Goal: Task Accomplishment & Management: Manage account settings

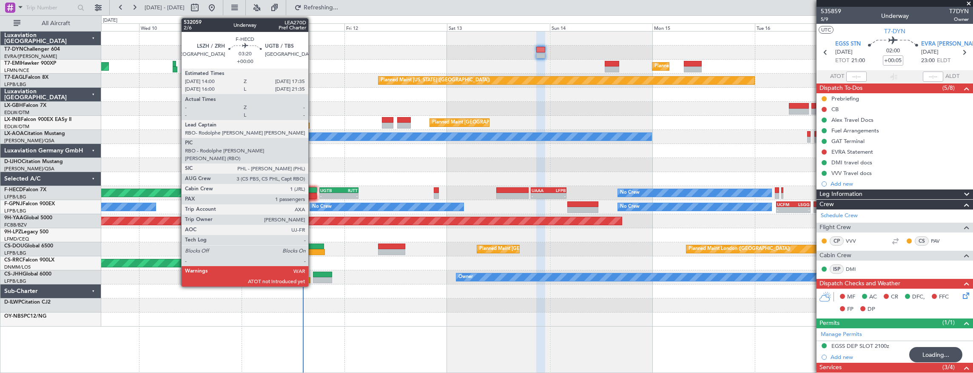
scroll to position [158, 0]
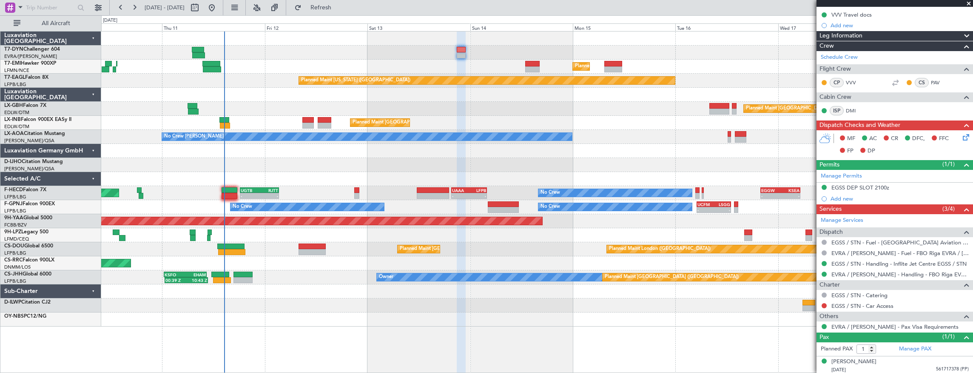
click at [442, 254] on div "Planned Maint London (Biggin Hill) Planned Maint Paris (Le Bourget) Planned Mai…" at bounding box center [537, 249] width 872 height 14
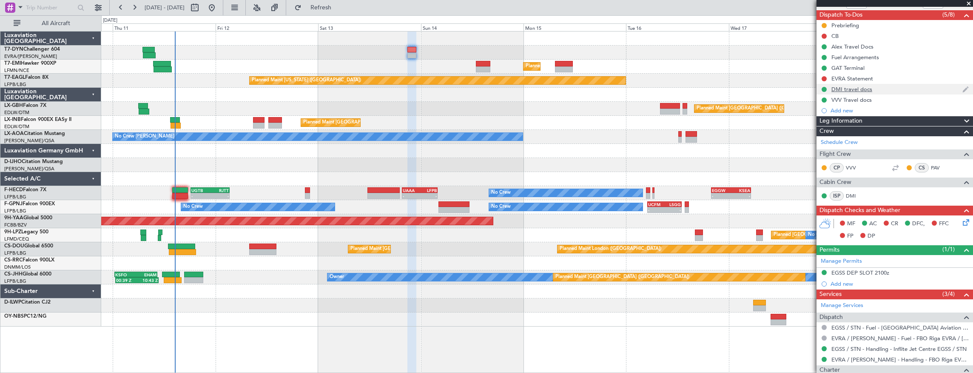
scroll to position [0, 0]
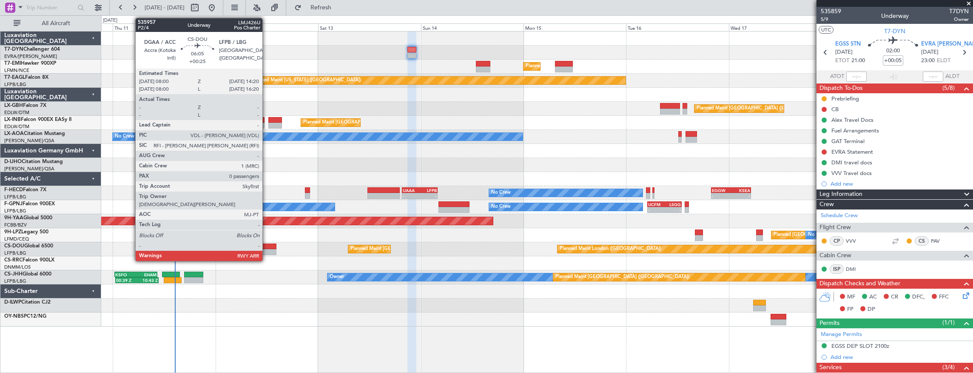
click at [267, 244] on div at bounding box center [262, 246] width 27 height 6
type input "+00:25"
type input "0"
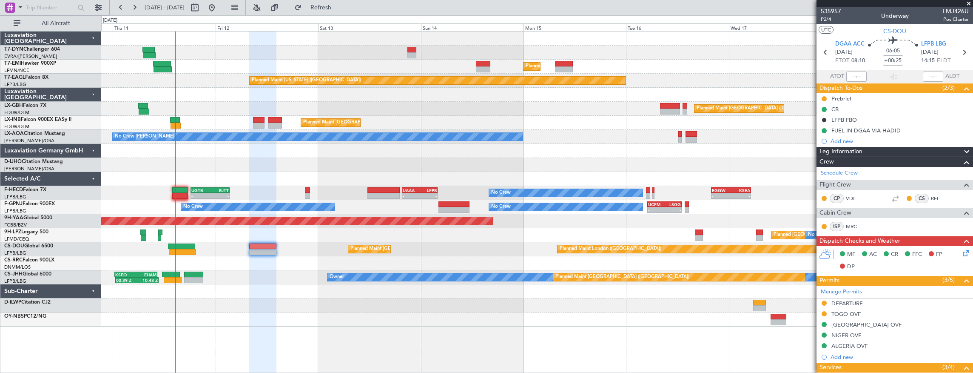
click at [969, 4] on span at bounding box center [969, 4] width 9 height 8
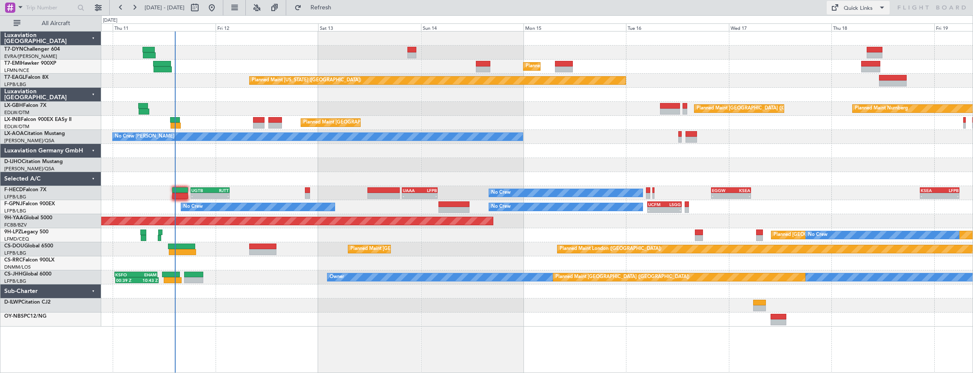
click at [849, 6] on div "Quick Links" at bounding box center [858, 8] width 29 height 9
click at [855, 29] on button "Trip Builder" at bounding box center [859, 28] width 64 height 20
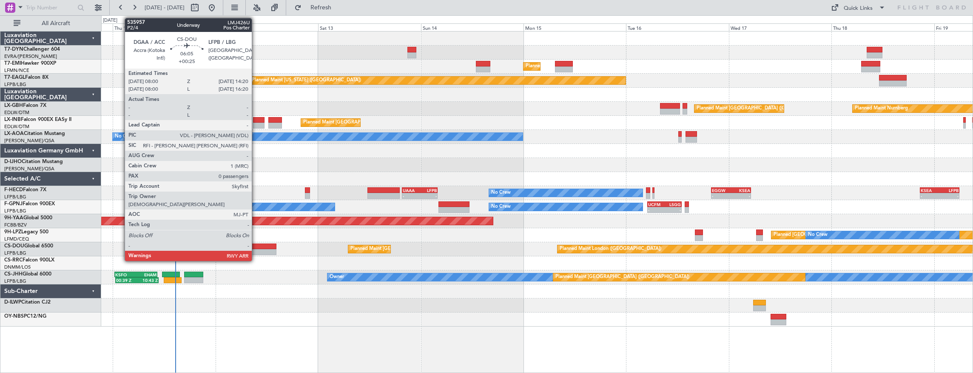
click at [256, 246] on div at bounding box center [262, 246] width 27 height 6
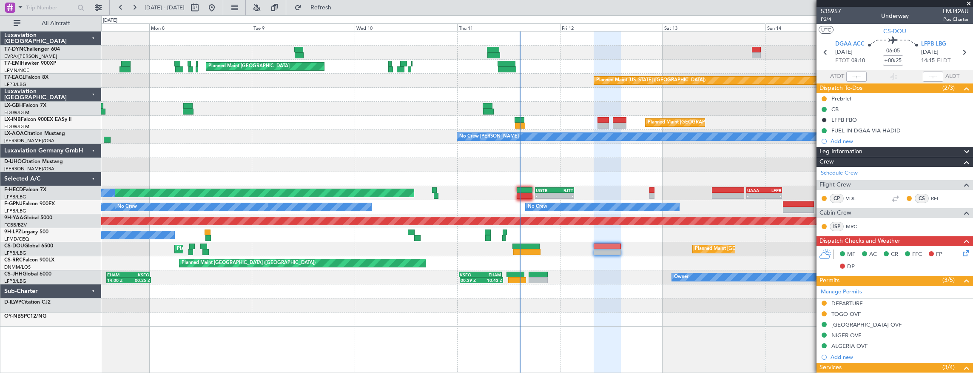
click at [579, 269] on div "Planned Maint [GEOGRAPHIC_DATA] ([GEOGRAPHIC_DATA])" at bounding box center [537, 263] width 872 height 14
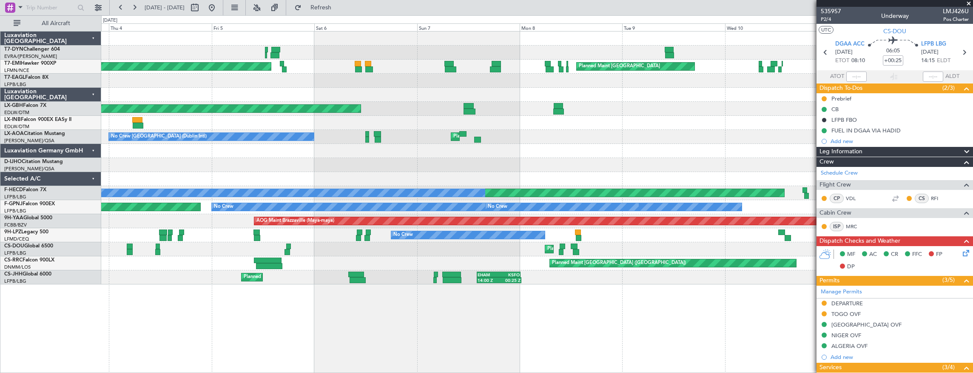
click at [591, 258] on div "AOG Maint Riga (Riga Intl) Planned Maint Zurich Planned Maint Zurich Planned Ma…" at bounding box center [537, 157] width 872 height 253
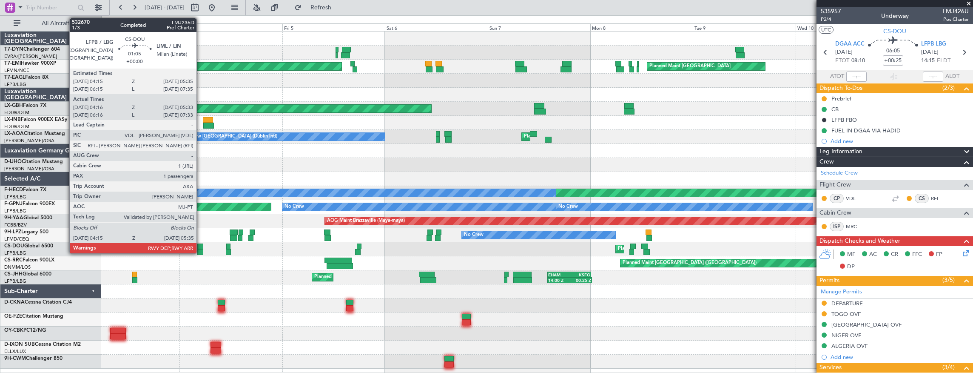
click at [201, 248] on div at bounding box center [200, 246] width 6 height 6
type input "04:26"
type input "05:28"
type input "1"
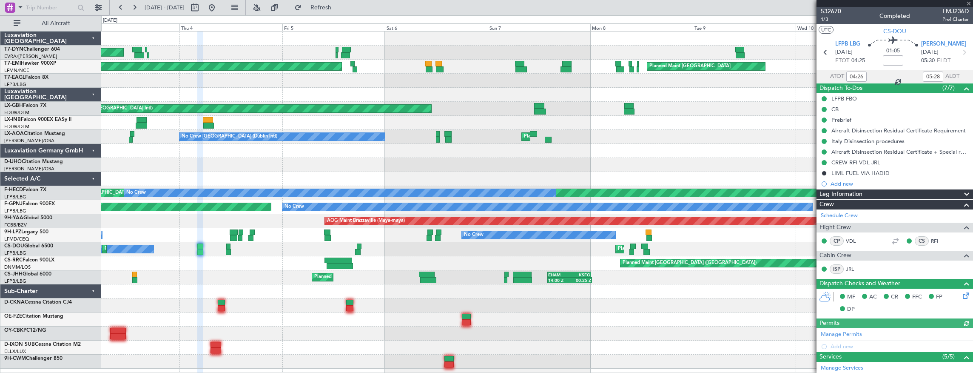
click at [506, 255] on div "No Crew Planned Maint Paris (Le Bourget) Planned Maint Paris (Le Bourget) Plann…" at bounding box center [537, 249] width 872 height 14
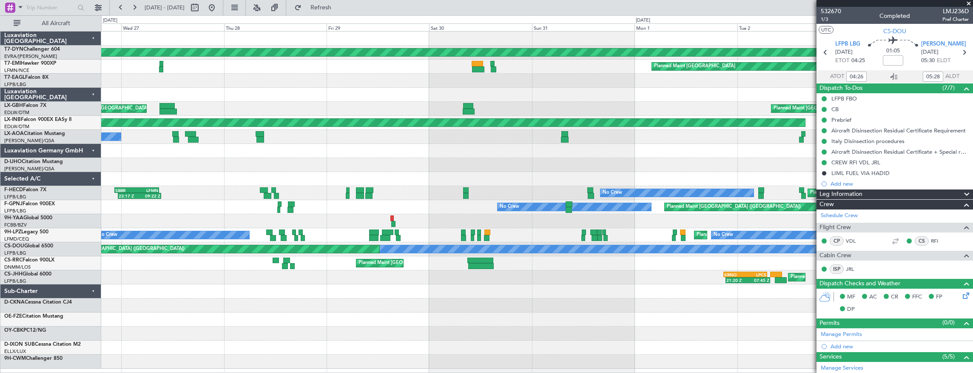
click at [659, 171] on div at bounding box center [537, 165] width 872 height 14
click at [734, 179] on div "AOG Maint Riga (Riga Intl) Planned Maint Zurich Planned Maint Dubai (Dubai Intl…" at bounding box center [537, 199] width 872 height 337
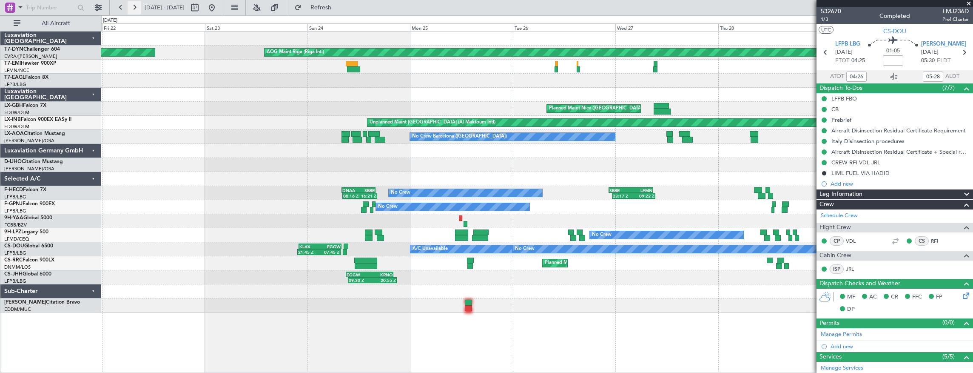
click at [132, 10] on button at bounding box center [135, 8] width 14 height 14
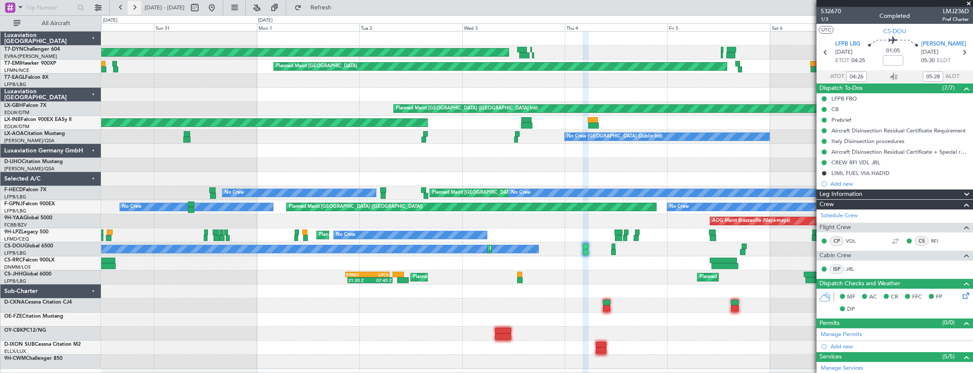
click at [131, 10] on button at bounding box center [135, 8] width 14 height 14
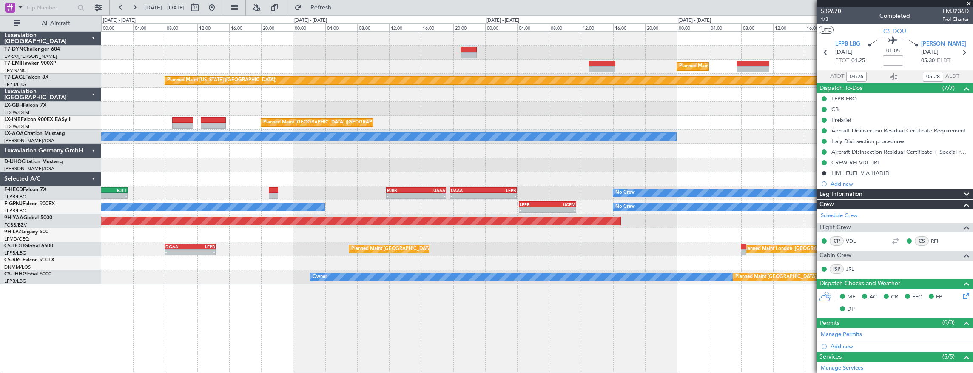
click at [186, 185] on div at bounding box center [537, 179] width 872 height 14
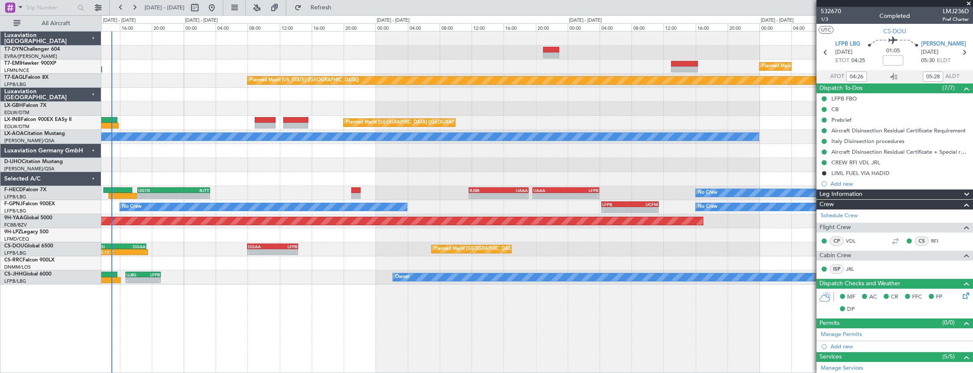
click at [348, 259] on div "Planned Maint [GEOGRAPHIC_DATA] ([GEOGRAPHIC_DATA])" at bounding box center [537, 263] width 872 height 14
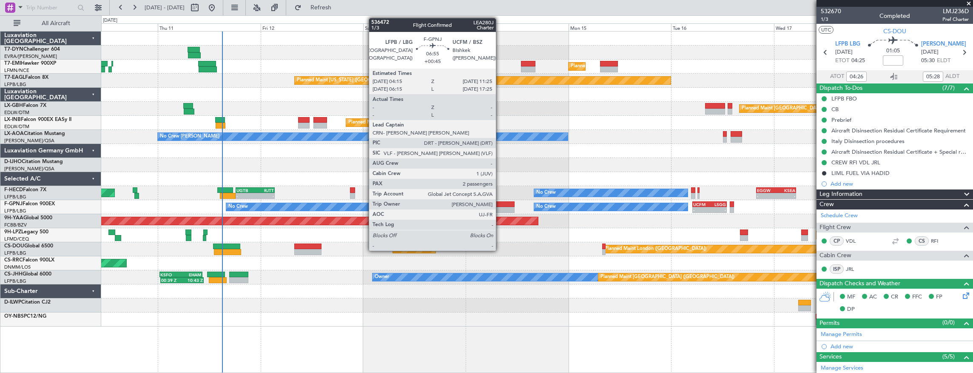
click at [500, 203] on div at bounding box center [499, 204] width 31 height 6
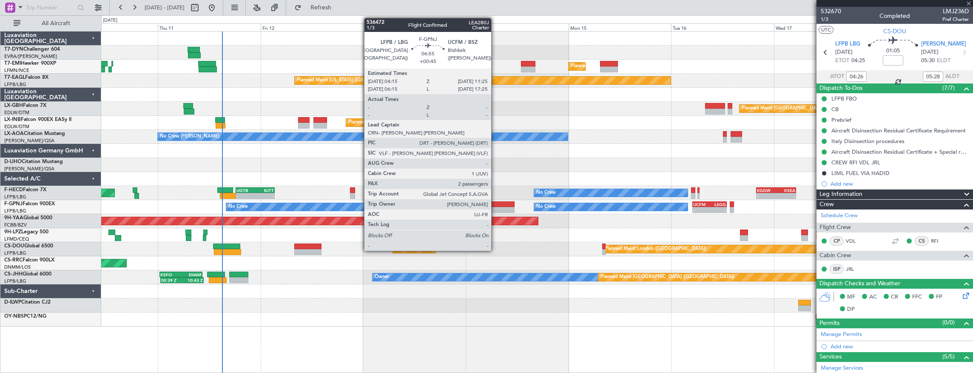
type input "+00:45"
type input "2"
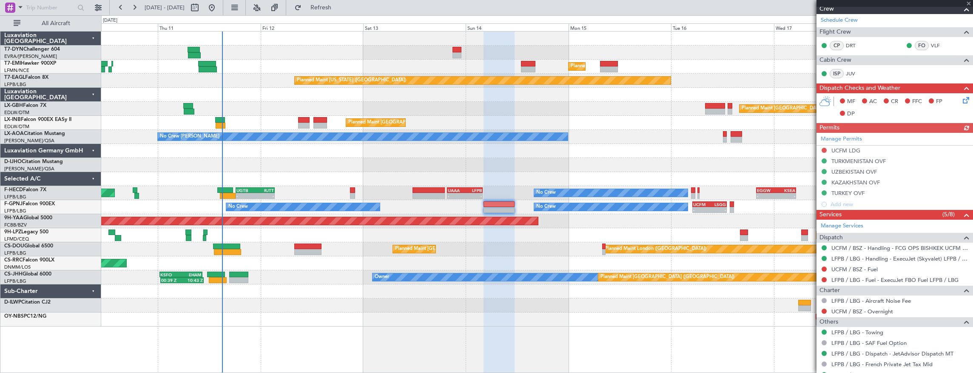
scroll to position [220, 0]
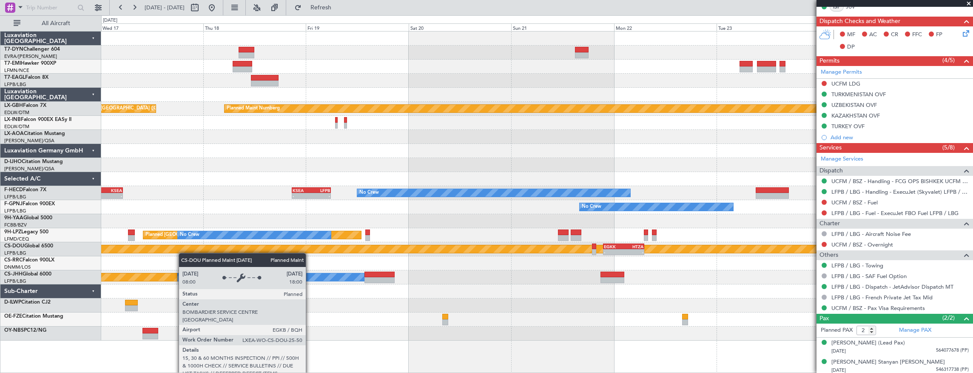
click at [125, 248] on div "Planned Maint Zurich Planned Maint New York (Teterboro) Planned Maint Nurnberg …" at bounding box center [537, 185] width 872 height 309
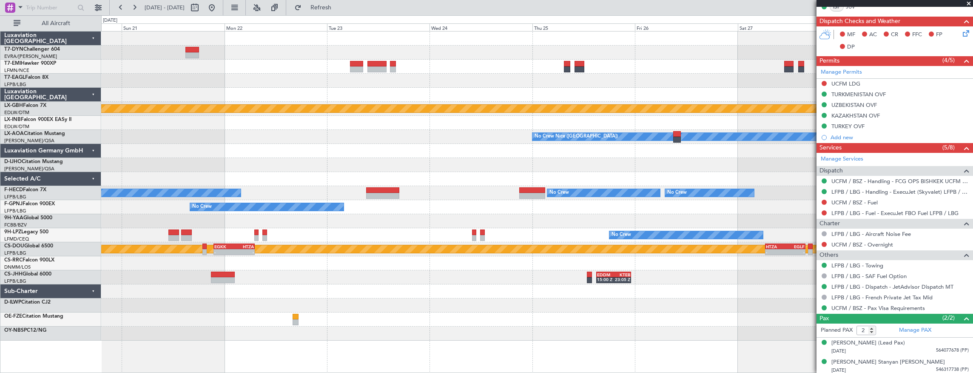
click at [327, 294] on div "Planned Maint Nurnberg No Crew Nice (Côte d'Azur Airport) No Crew No Crew No Cr…" at bounding box center [537, 185] width 872 height 309
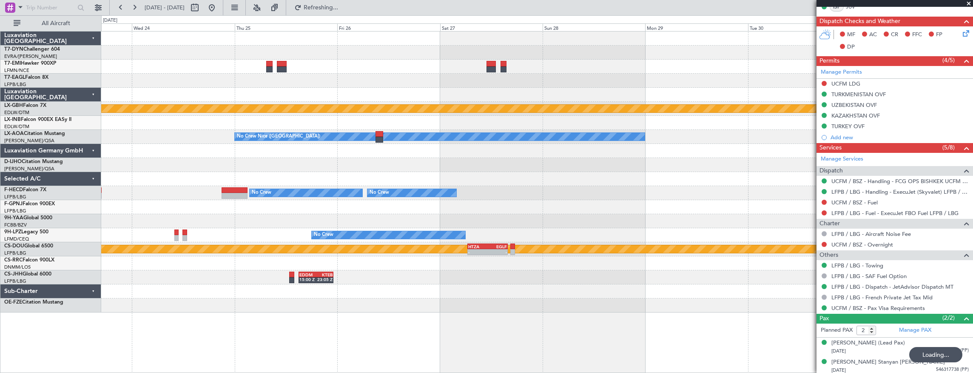
click at [242, 297] on div "Planned Maint Nurnberg No Crew Nice (Côte d'Azur Airport) No Crew No Crew No Cr…" at bounding box center [537, 171] width 872 height 281
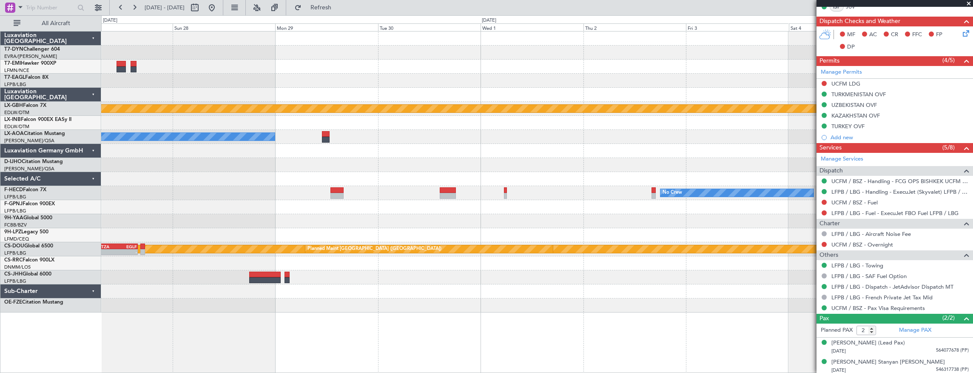
click at [160, 295] on div "Planned Maint Nurnberg No Crew Nice (Côte d'Azur Airport) No Crew No Crew No Cr…" at bounding box center [537, 202] width 873 height 342
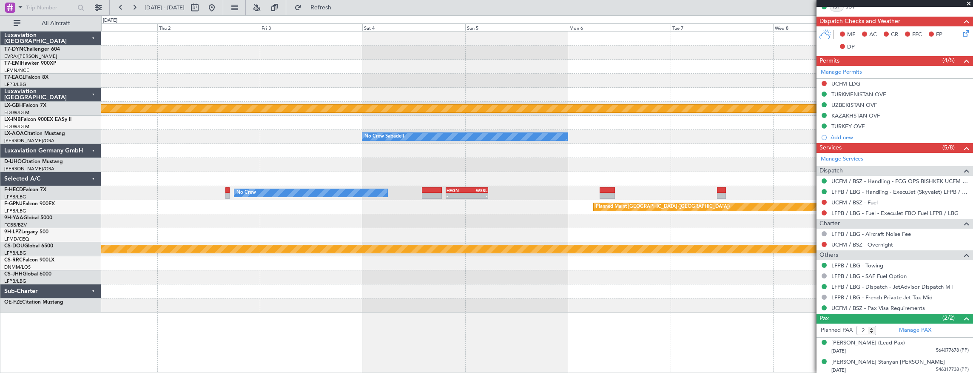
click at [82, 281] on div "Planned Maint Nurnberg No Crew Sabadell No Crew - - HEGN 19:30 Z WSSL 05:25 Z P…" at bounding box center [486, 193] width 973 height 357
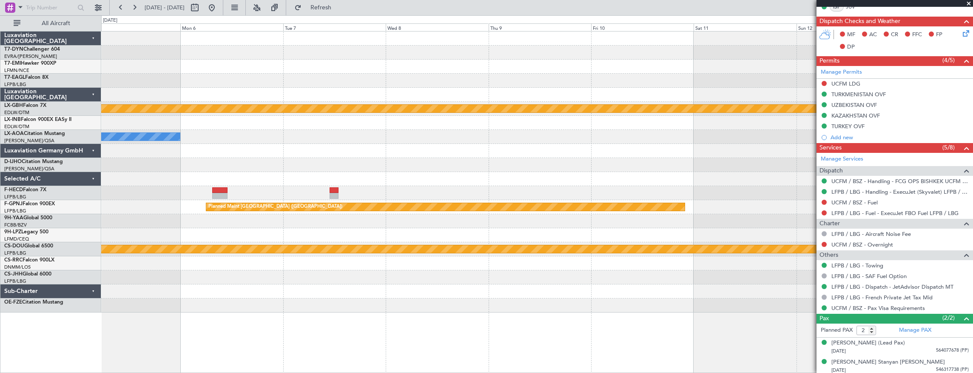
click at [189, 306] on div "Planned Maint Nurnberg No Crew Sabadell - - HEGN 19:30 Z WSSL 05:25 Z No Crew P…" at bounding box center [537, 202] width 873 height 342
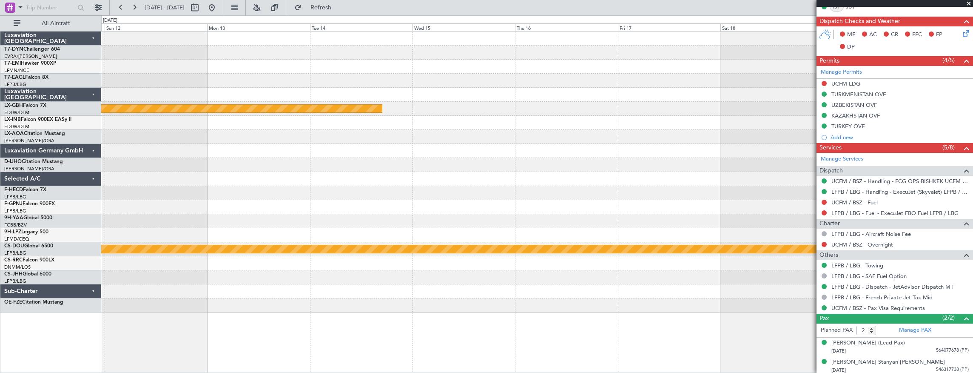
click at [224, 300] on div at bounding box center [537, 305] width 872 height 14
click at [164, 287] on div at bounding box center [537, 291] width 872 height 14
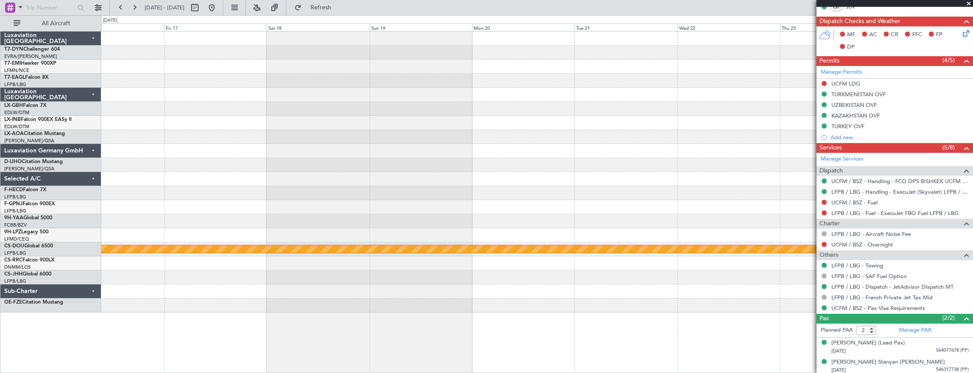
click at [107, 273] on div "Planned Maint Nurnberg Planned Maint London (Biggin Hill)" at bounding box center [537, 171] width 872 height 281
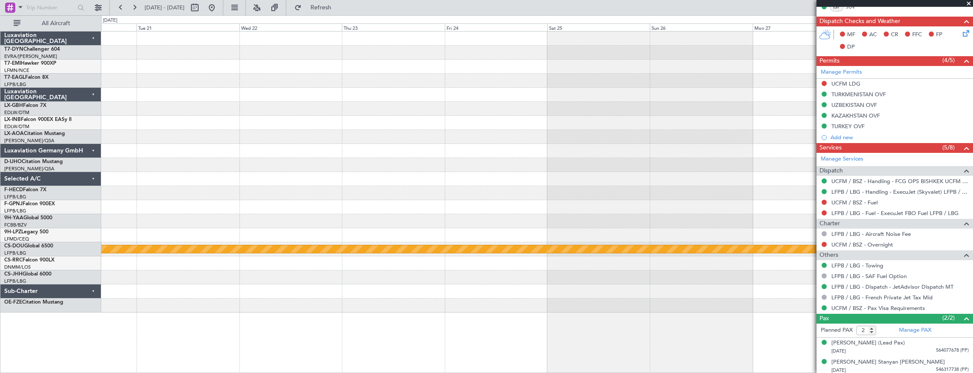
click at [61, 260] on div "Planned Maint London (Biggin Hill) Luxaviation San Marino T7-DYN Challenger 604…" at bounding box center [486, 193] width 973 height 357
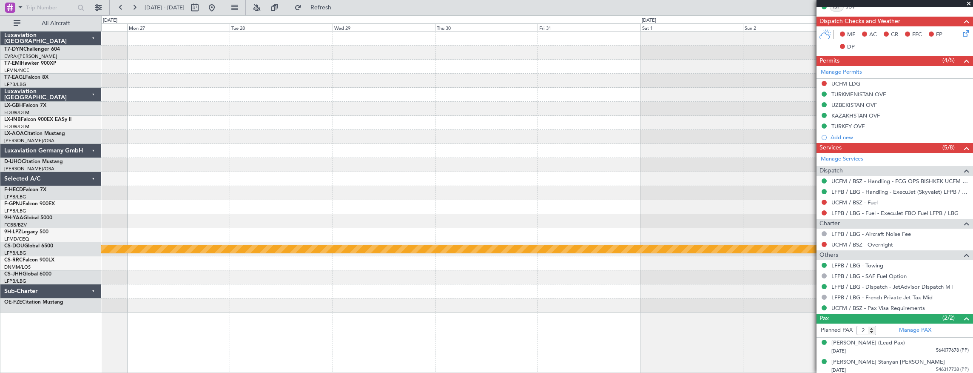
click at [202, 297] on div "Planned Maint London ([GEOGRAPHIC_DATA])" at bounding box center [537, 171] width 872 height 281
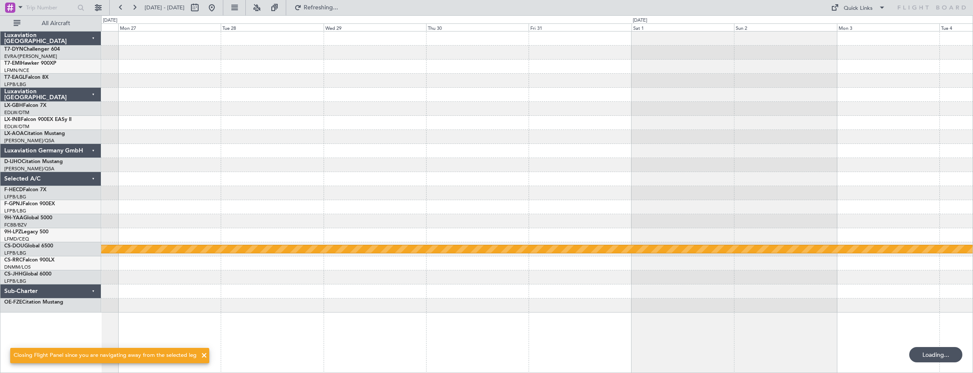
scroll to position [0, 0]
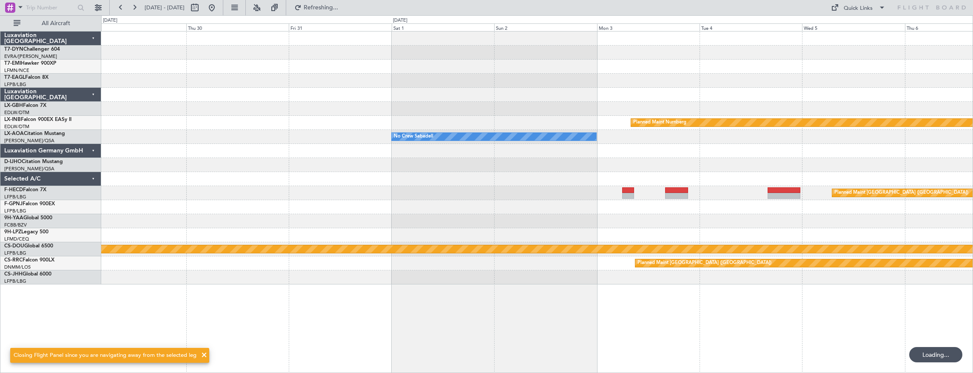
click at [109, 300] on div "Planned Maint Nurnberg No Crew Sabadell No Crew Sabadell Planned Maint Paris (L…" at bounding box center [537, 202] width 873 height 342
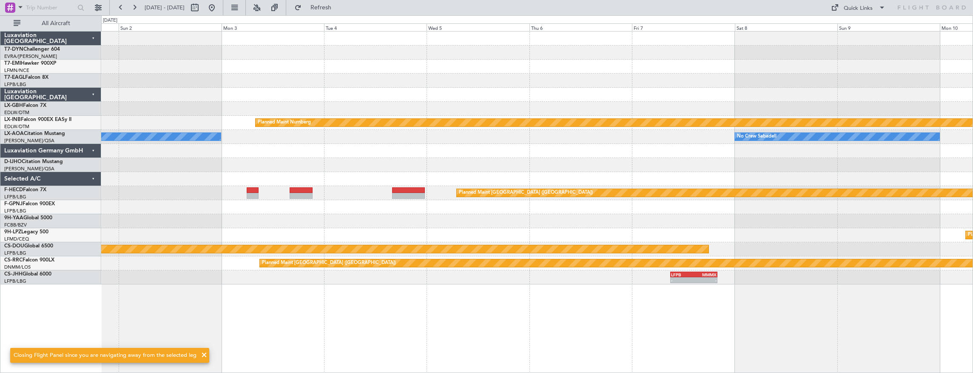
click at [365, 303] on div "Planned Maint Nurnberg No Crew Sabadell No Crew Sabadell Planned Maint Paris (L…" at bounding box center [537, 202] width 873 height 342
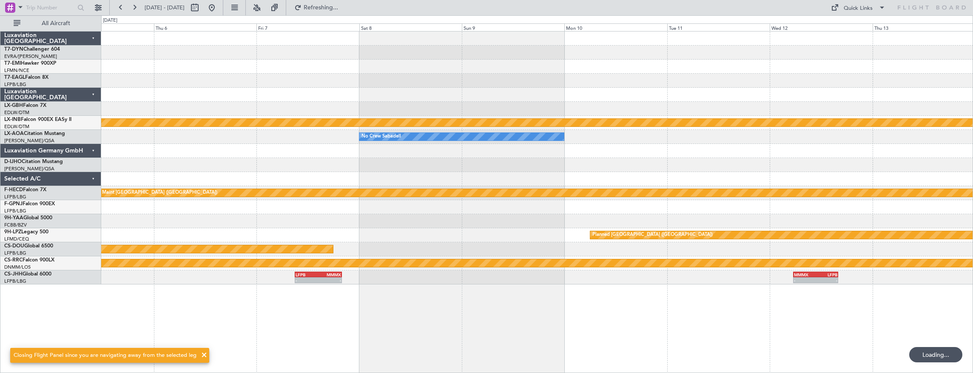
click at [189, 321] on div "Planned Maint Nurnberg No Crew Sabadell Planned Maint Paris (Le Bourget) Planne…" at bounding box center [537, 202] width 873 height 342
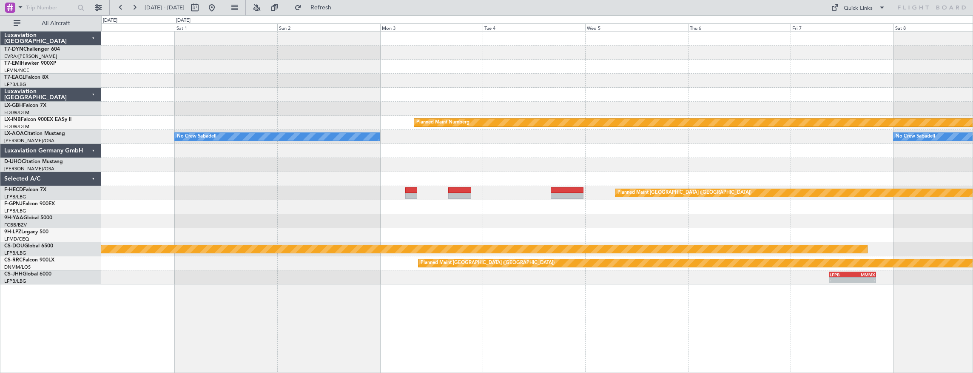
click at [757, 291] on div "Planned Maint Nurnberg No Crew Sabadell No Crew Sabadell Planned Maint Paris (L…" at bounding box center [537, 202] width 873 height 342
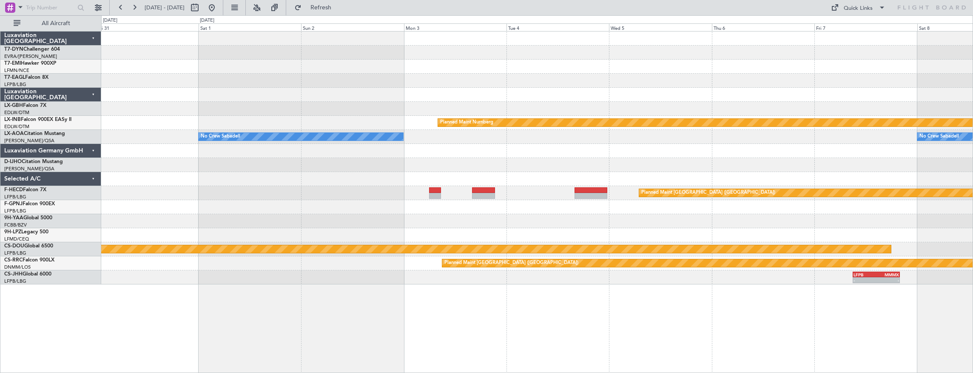
click at [547, 293] on div "Planned Maint Nurnberg No Crew Sabadell No Crew Sabadell Planned Maint Paris (L…" at bounding box center [537, 202] width 873 height 342
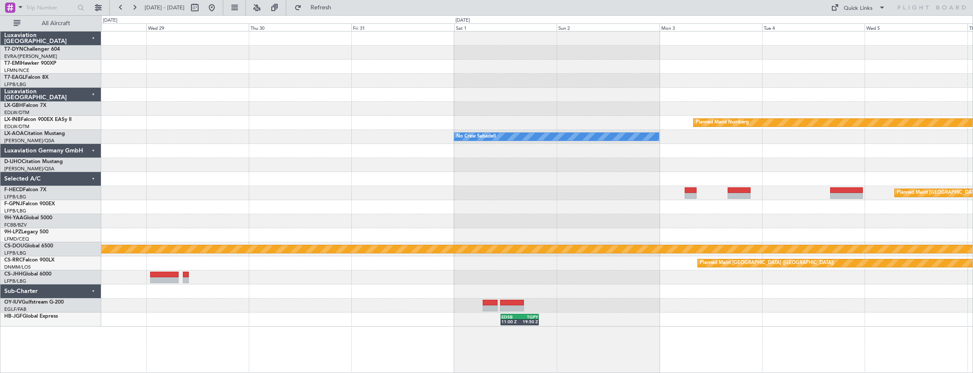
click at [652, 321] on div "Planned Maint Nurnberg No Crew Sabadell No Crew Sabadell Planned Maint Paris (L…" at bounding box center [537, 202] width 873 height 342
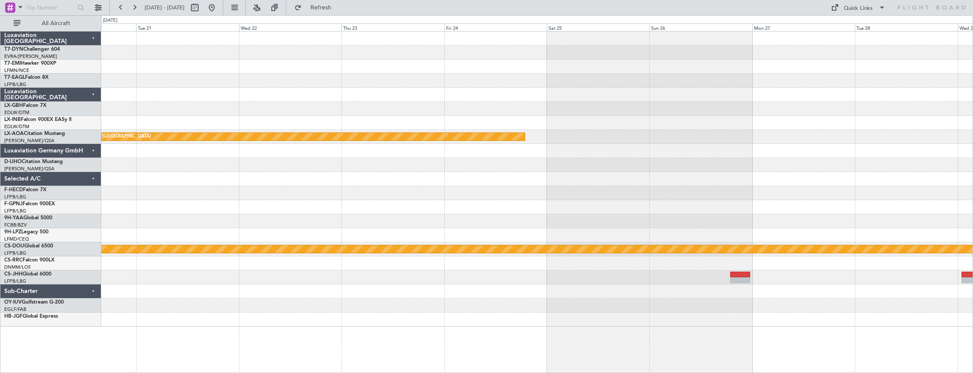
click at [653, 297] on div "Planned Maint Monchengladbach Planned Maint London (Biggin Hill) FIMP 17:00 Z L…" at bounding box center [537, 202] width 873 height 342
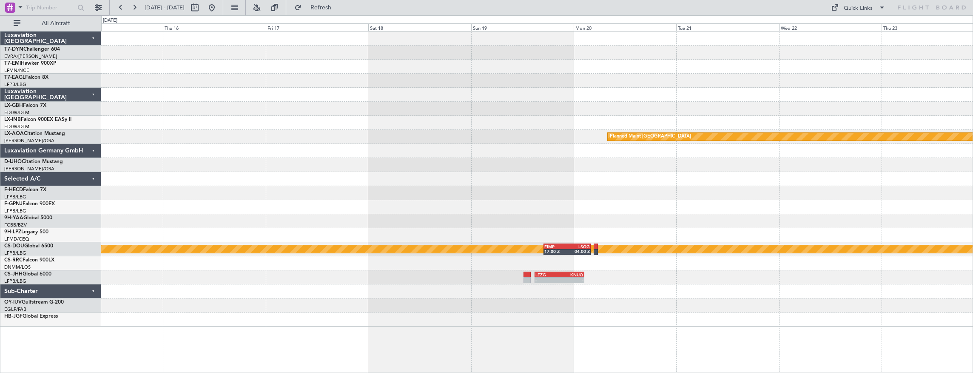
click at [770, 326] on div "Planned Maint Nurnberg Planned Maint Monchengladbach Planned Maint London (Bigg…" at bounding box center [537, 202] width 873 height 342
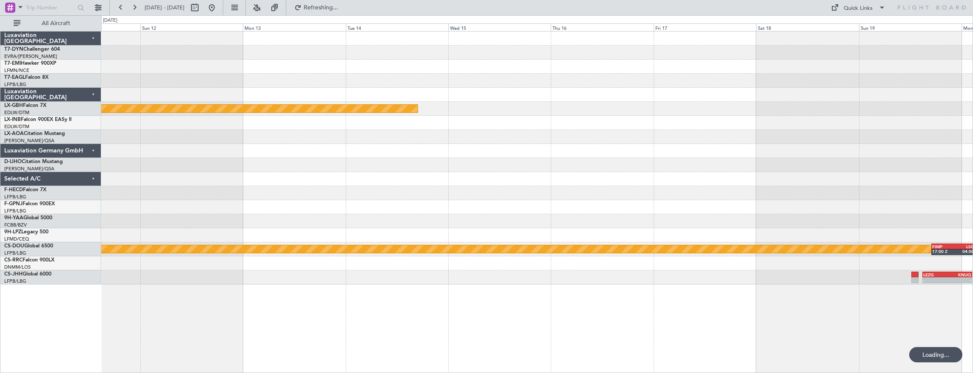
click at [829, 325] on div "Planned Maint Nurnberg Planned Maint Monchengladbach Planned Maint Paris (Le Bo…" at bounding box center [537, 202] width 873 height 342
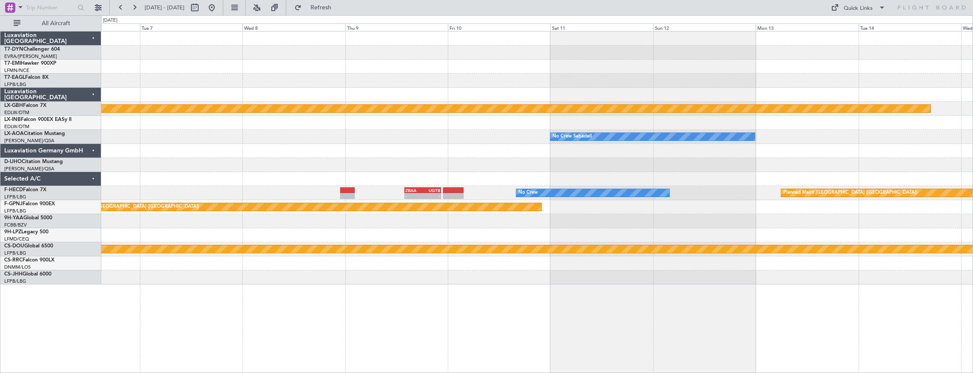
click at [811, 351] on div "Planned Maint Nurnberg No Crew Sabadell Planned Maint Paris (Le Bourget) No Cre…" at bounding box center [537, 202] width 873 height 342
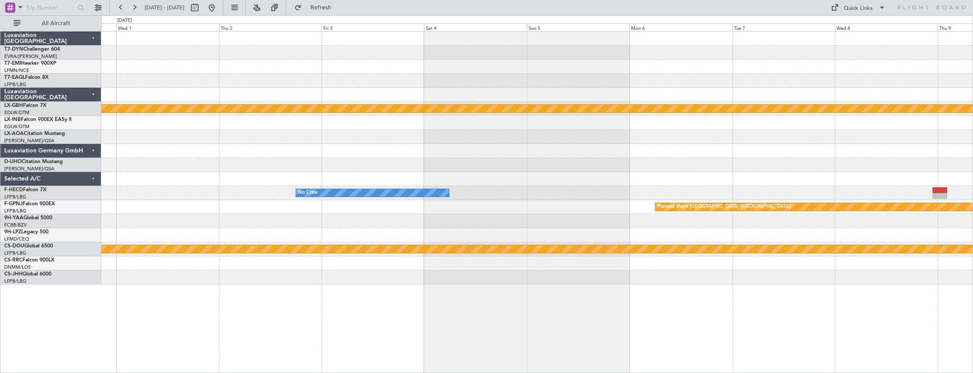
click at [819, 319] on div "Planned Maint Nurnberg No Crew Sabadell No Crew Nice (Côte d'Azur Airport) No C…" at bounding box center [537, 202] width 873 height 342
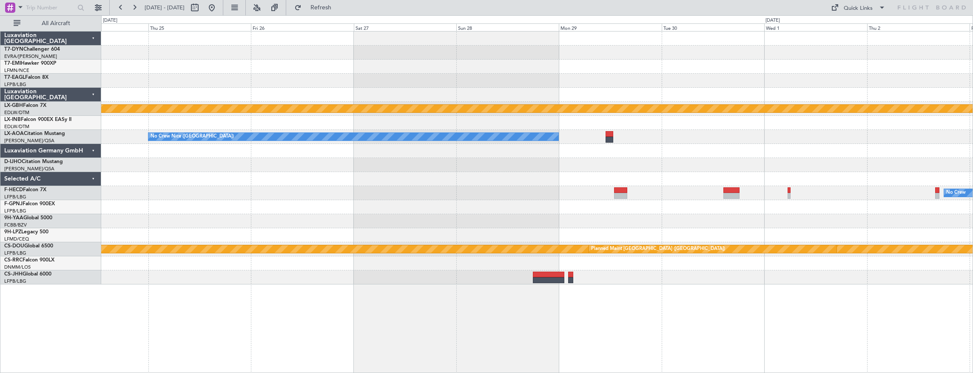
click at [821, 311] on div "Planned Maint Nurnberg No Crew Nice (Côte d'Azur Airport) No Crew Sabadell No C…" at bounding box center [537, 202] width 873 height 342
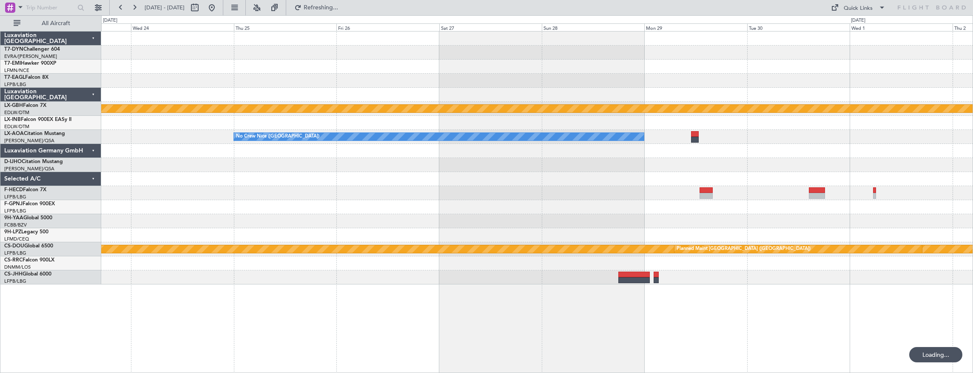
click at [819, 312] on div "Planned Maint Nurnberg No Crew Nice (Côte d'Azur Airport) No Crew Sabadell No C…" at bounding box center [537, 202] width 873 height 342
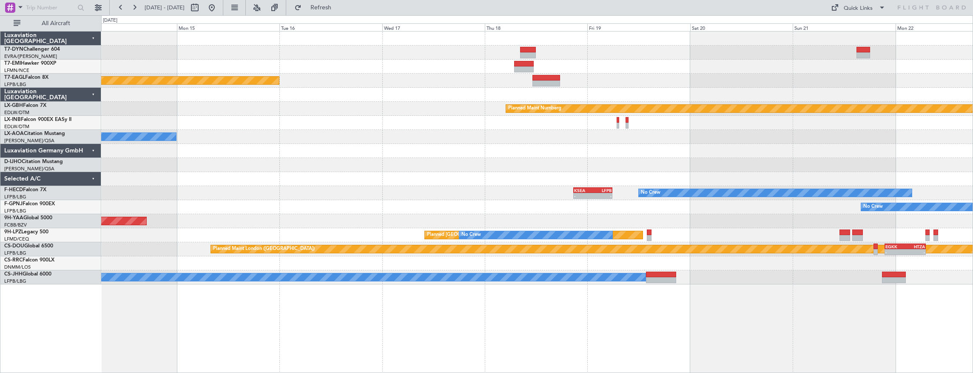
click at [884, 297] on div "Planned Maint New York (Teterboro) Planned Maint Nurnberg Planned Maint London …" at bounding box center [537, 202] width 873 height 342
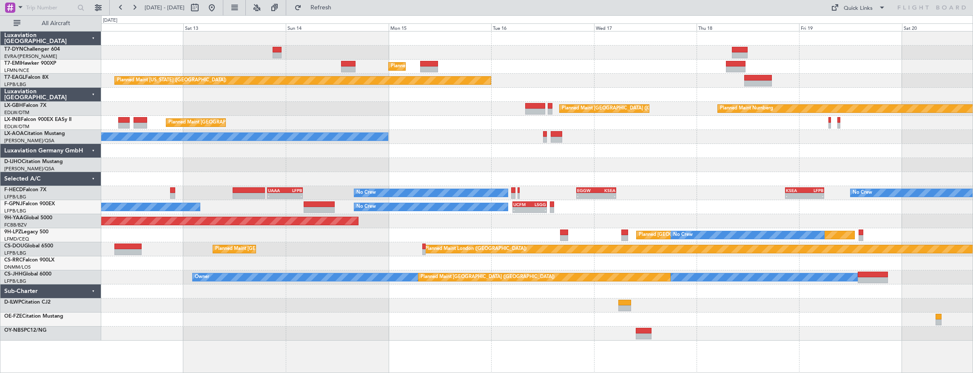
click at [625, 335] on div "Planned Maint Zurich Planned Maint New York (Teterboro) Planned Maint Nurnberg …" at bounding box center [537, 202] width 873 height 342
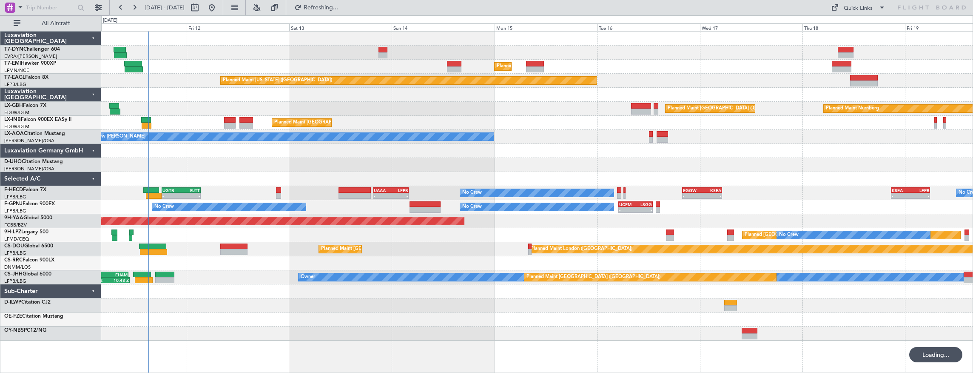
click at [499, 342] on div "Planned Maint Zurich Planned Maint Zurich Planned Maint New York (Teterboro) Pl…" at bounding box center [537, 202] width 873 height 342
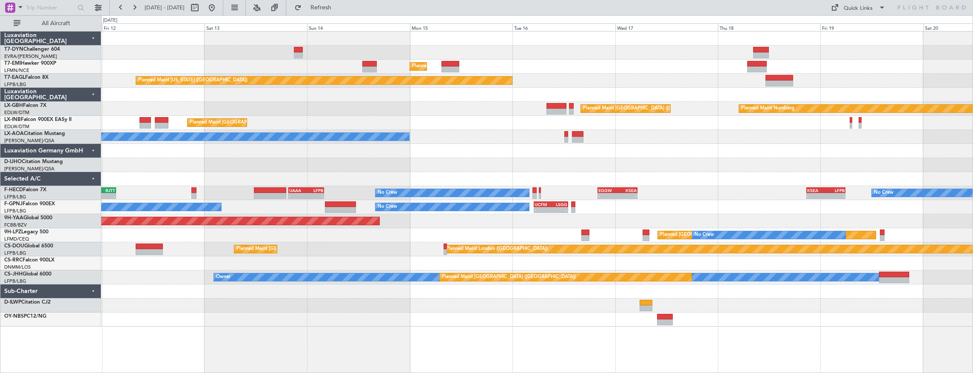
click at [322, 249] on div "Planned Maint London (Biggin Hill) Planned Maint Paris (Le Bourget) - - EGKK 21…" at bounding box center [537, 249] width 872 height 14
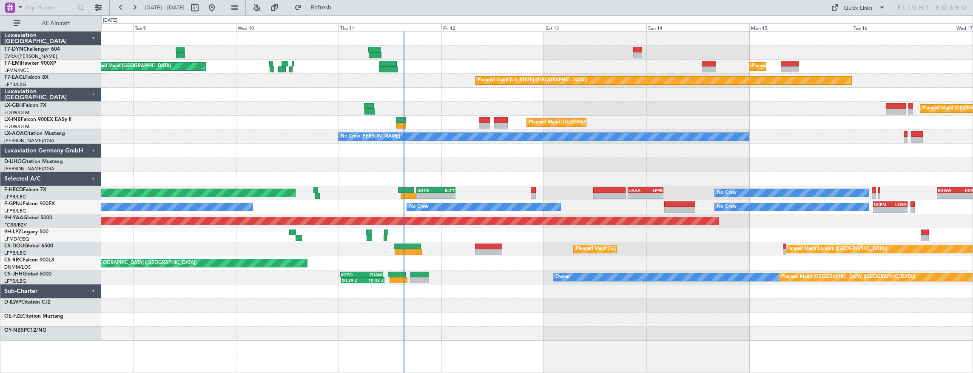
click at [599, 239] on div "Planned Maint Zurich Planned Maint Zurich Planned Maint New York (Teterboro) Pl…" at bounding box center [537, 185] width 872 height 309
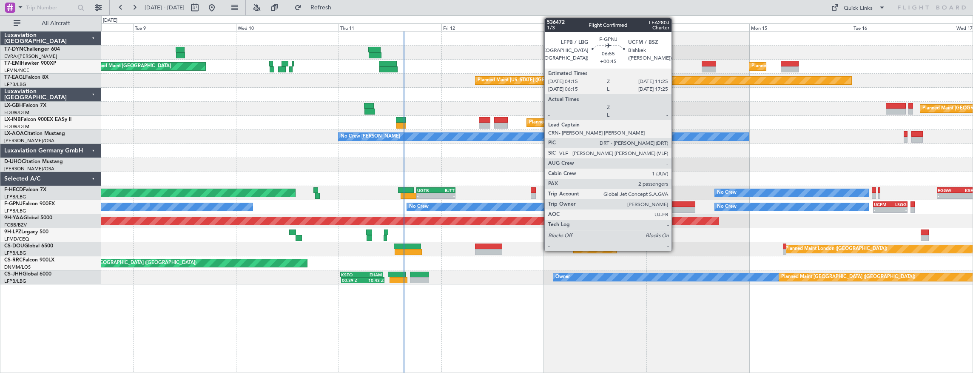
click at [676, 202] on div at bounding box center [680, 204] width 31 height 6
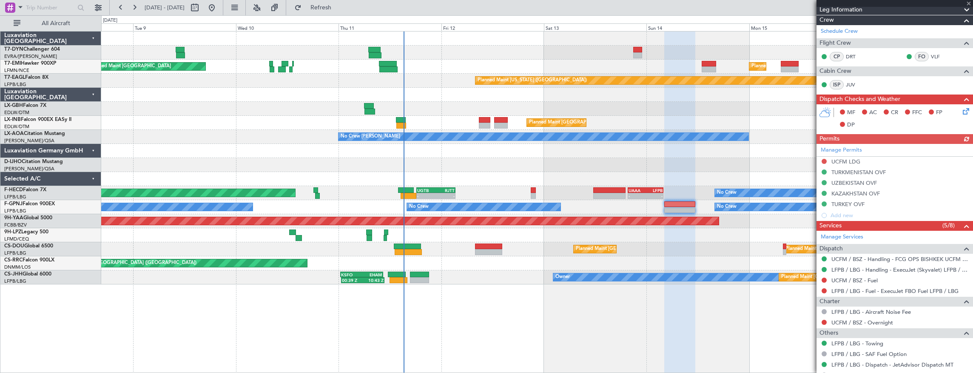
scroll to position [220, 0]
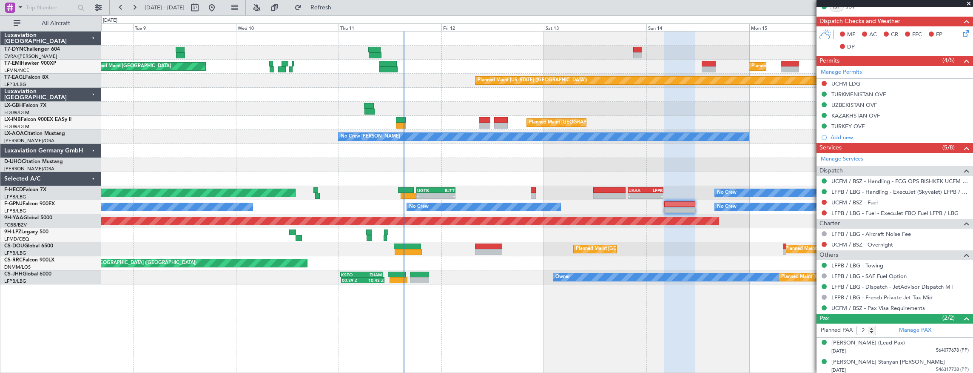
click at [876, 265] on link "LFPB / LBG - Towing" at bounding box center [858, 265] width 52 height 7
click at [880, 264] on link "LFPB / LBG - Towing" at bounding box center [858, 265] width 52 height 7
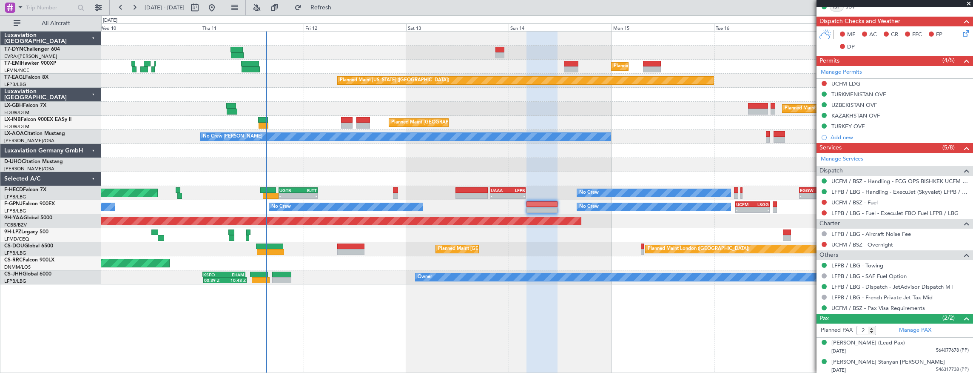
click at [345, 183] on div "Planned Maint Zurich Planned Maint Zurich Planned Maint New York (Teterboro) Pl…" at bounding box center [537, 157] width 872 height 253
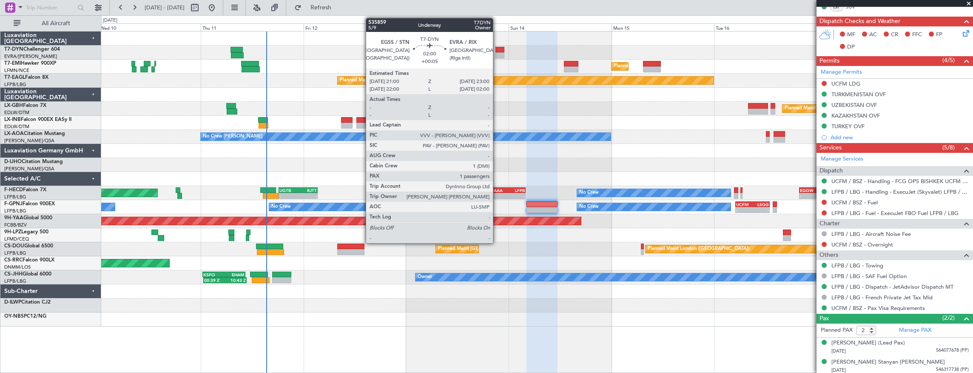
click at [497, 47] on div at bounding box center [500, 50] width 9 height 6
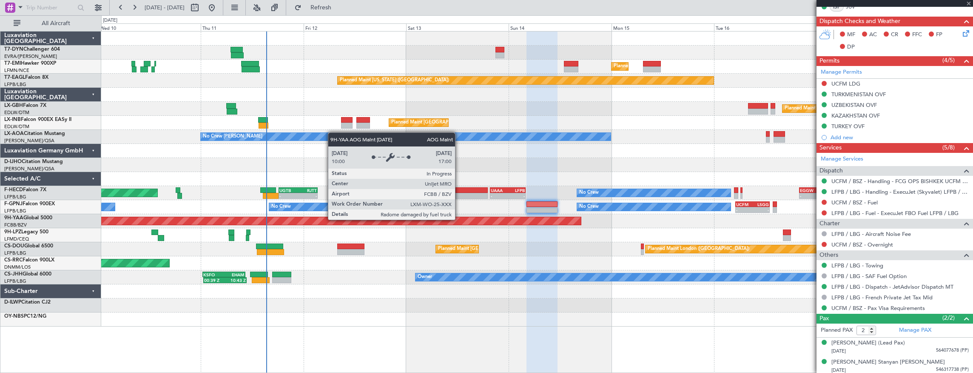
type input "+00:05"
type input "1"
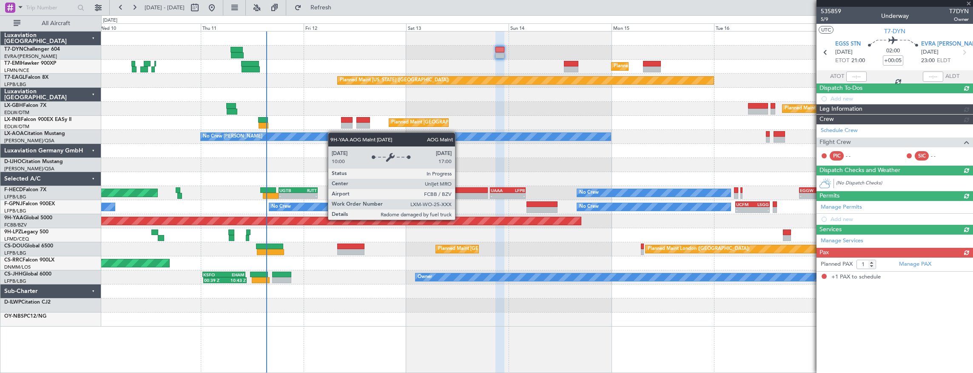
scroll to position [0, 0]
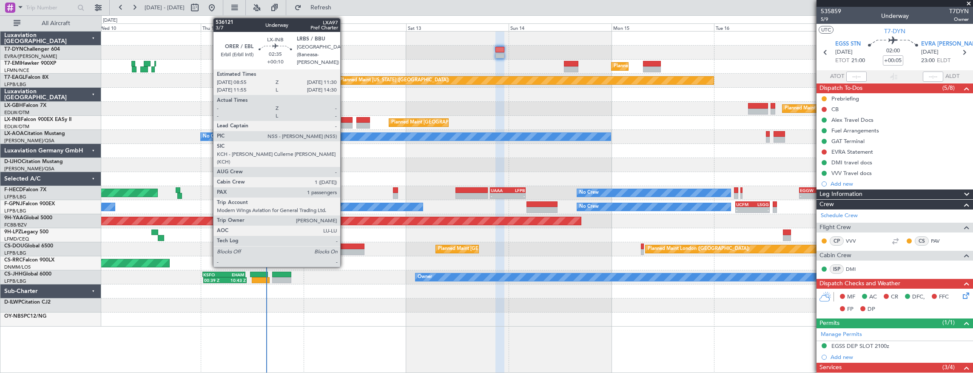
click at [345, 121] on div at bounding box center [346, 120] width 11 height 6
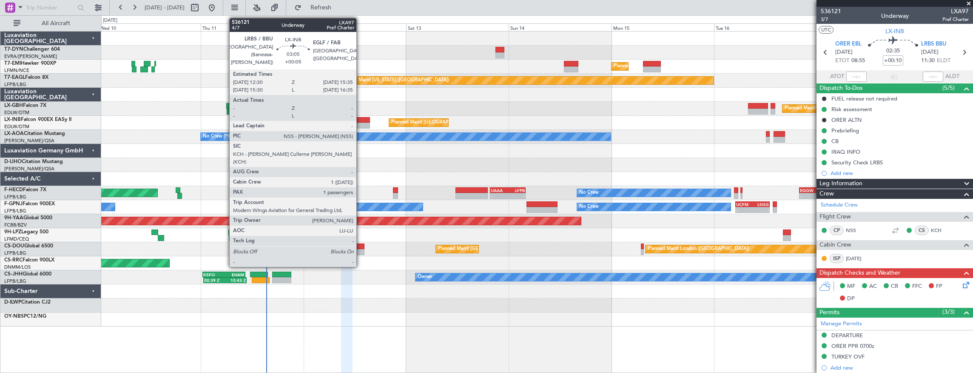
click at [362, 121] on div at bounding box center [364, 120] width 14 height 6
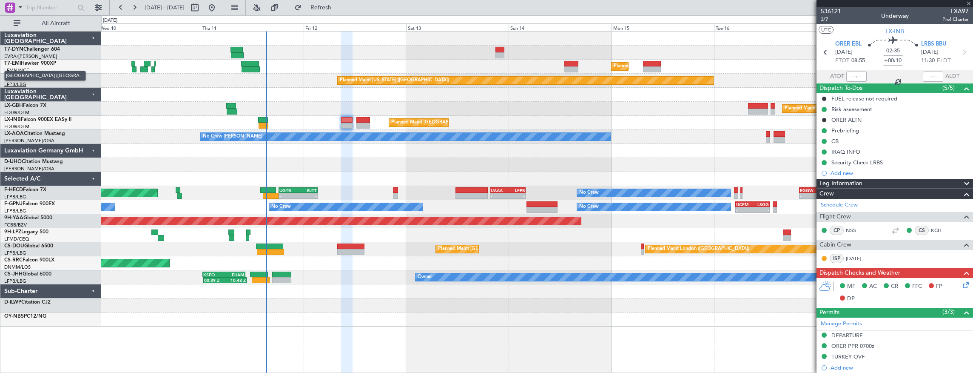
type input "+00:05"
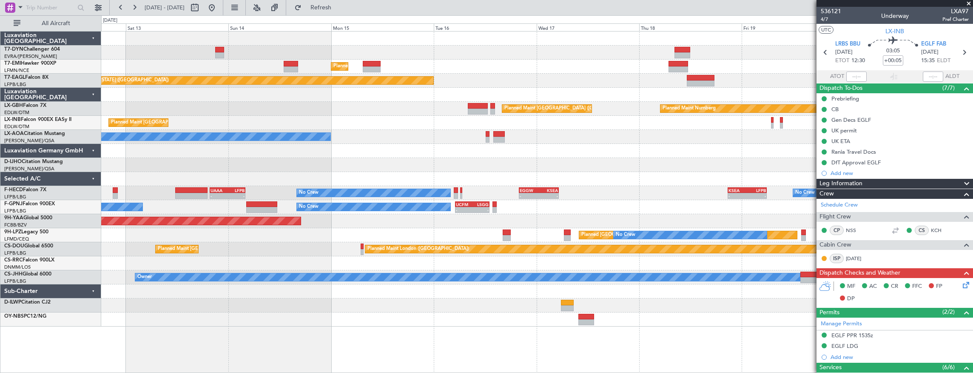
click at [260, 253] on div "Planned Maint Paris (Le Bourget) Planned Maint London (Biggin Hill) - - EGKK 21…" at bounding box center [537, 249] width 872 height 14
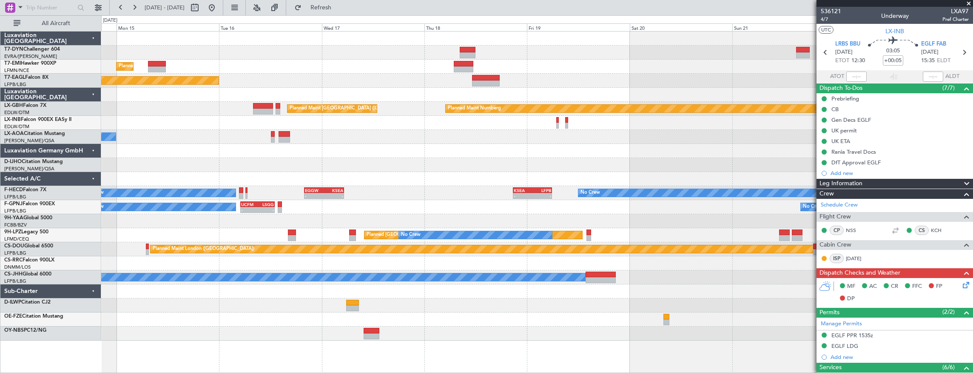
click at [48, 250] on div "Planned Maint Zurich Planned Maint New York (Teterboro) Planned Maint Nurnberg …" at bounding box center [486, 193] width 973 height 357
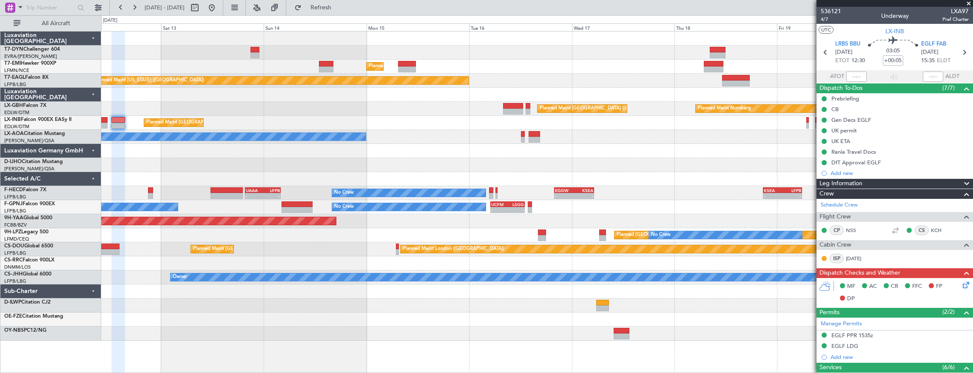
click at [558, 269] on div "Planned Maint [GEOGRAPHIC_DATA] ([GEOGRAPHIC_DATA])" at bounding box center [537, 263] width 872 height 14
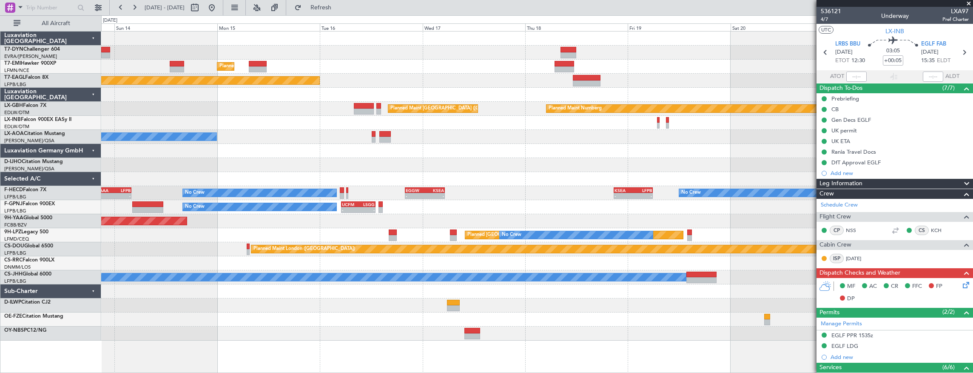
click at [284, 260] on div at bounding box center [537, 263] width 872 height 14
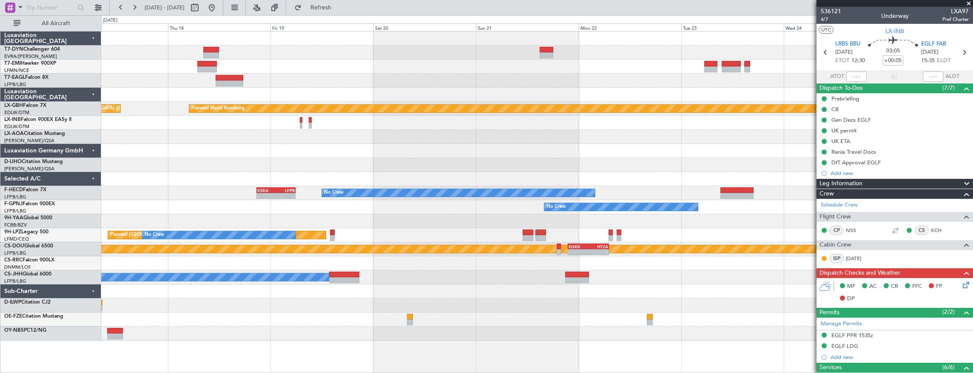
click at [116, 261] on div at bounding box center [537, 263] width 872 height 14
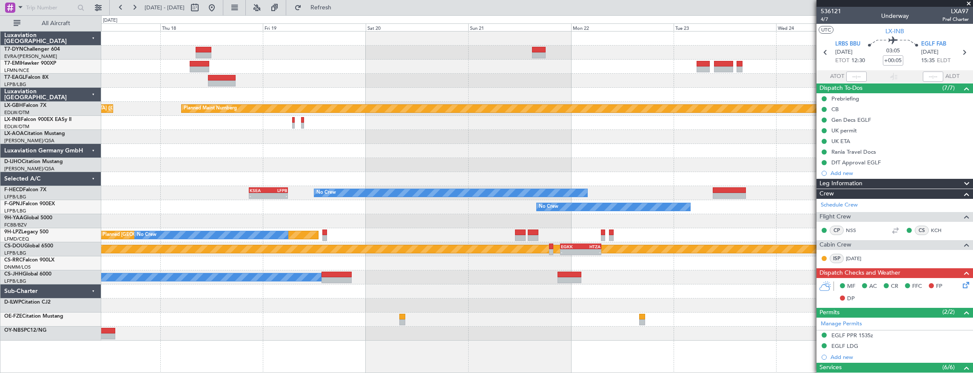
click at [182, 261] on div at bounding box center [537, 263] width 872 height 14
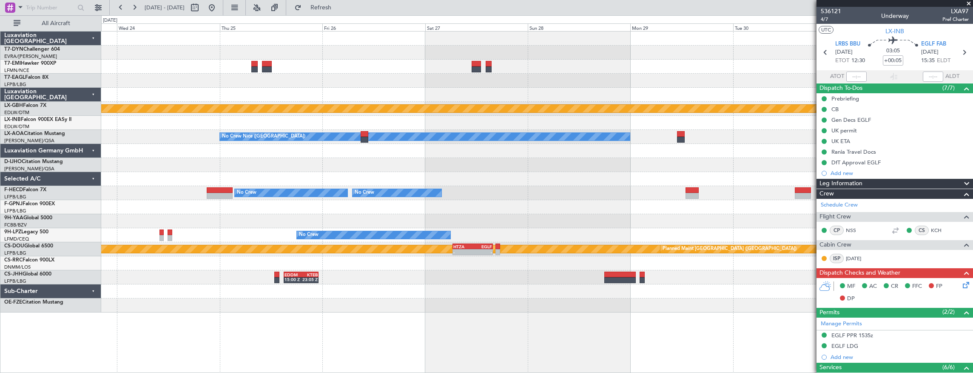
click at [144, 281] on div "EDDM 15:00 Z KTEB 23:05 Z" at bounding box center [537, 277] width 872 height 14
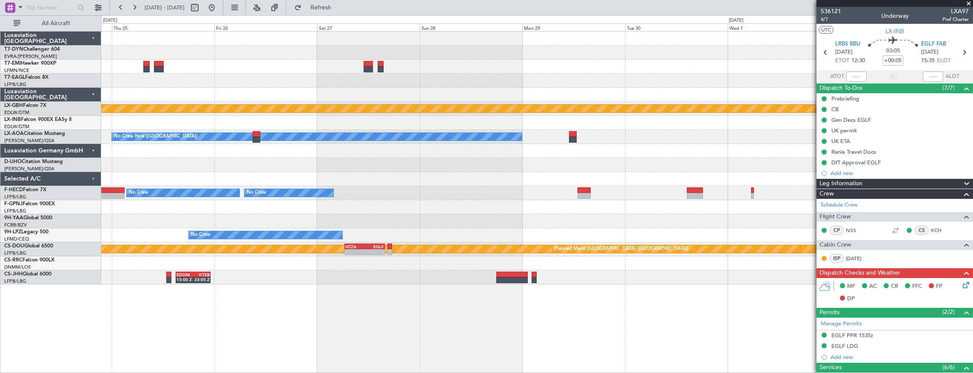
click at [198, 268] on div at bounding box center [537, 263] width 872 height 14
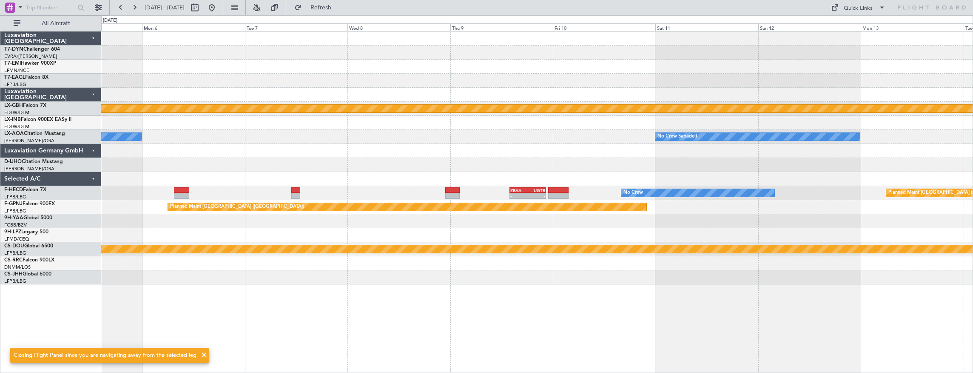
click at [225, 284] on div "Planned Maint Nurnberg No Crew Sabadell No Crew Sabadell - - ZBAA 14:00 Z UGTB …" at bounding box center [537, 202] width 873 height 342
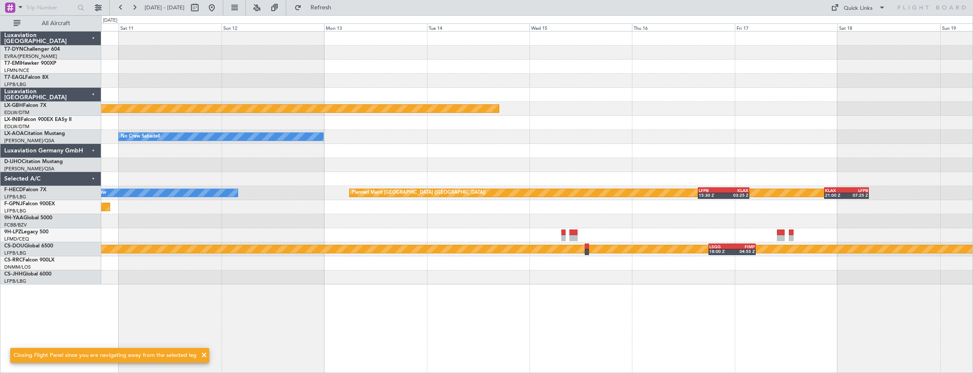
click at [199, 280] on div "- - LEZG 15:00 Z KNUQ 02:35 Z" at bounding box center [537, 277] width 872 height 14
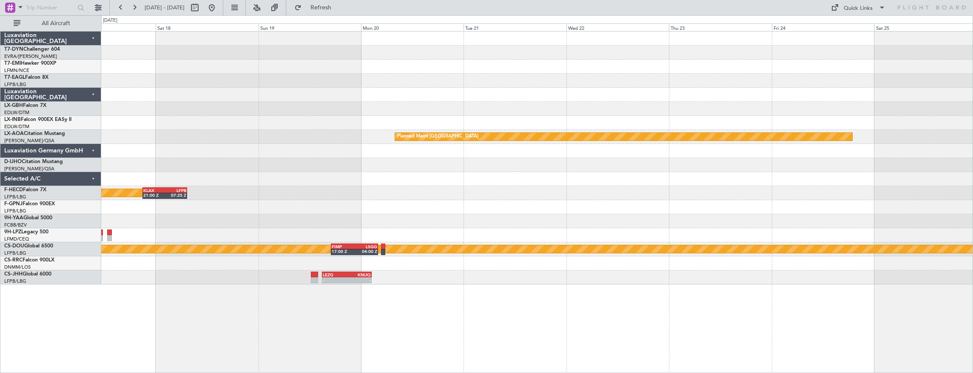
click at [674, 295] on div "Planned Maint Monchengladbach Planned Maint Paris (Le Bourget) KLAX 21:00 Z LFP…" at bounding box center [537, 202] width 873 height 342
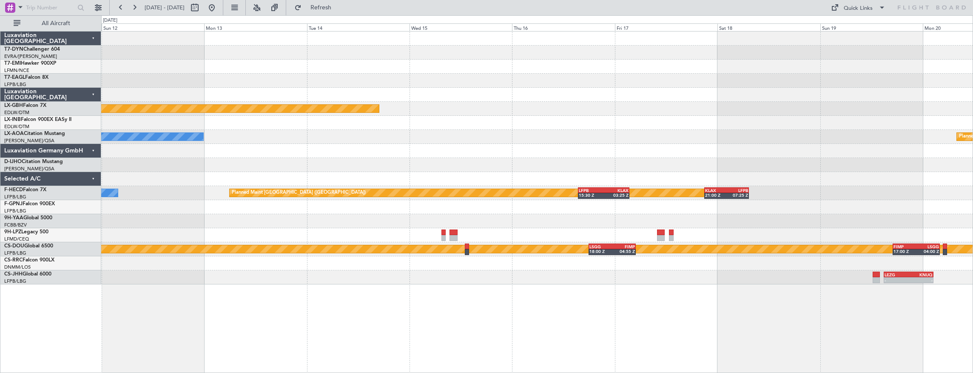
click at [583, 288] on div "Planned Maint Nurnberg Planned Maint Monchengladbach No Crew Sabadell Planned M…" at bounding box center [537, 202] width 873 height 342
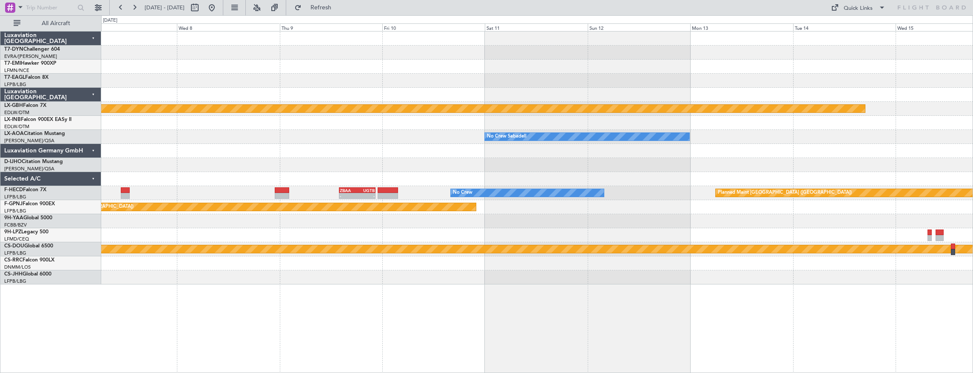
click at [656, 281] on div "Planned Maint Nurnberg No Crew Sabadell No Crew Sabadell Planned Maint Paris (L…" at bounding box center [537, 202] width 873 height 342
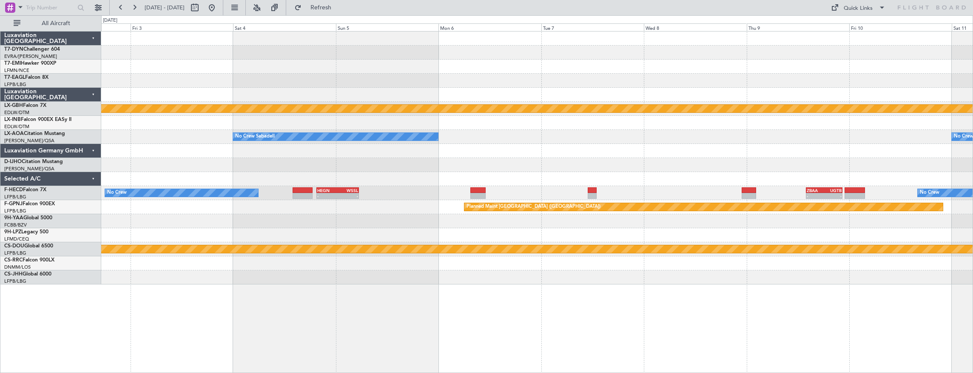
click at [677, 290] on div "Planned Maint Nurnberg No Crew Sabadell No Crew Sabadell No Crew ZBAA 14:00 Z U…" at bounding box center [537, 202] width 873 height 342
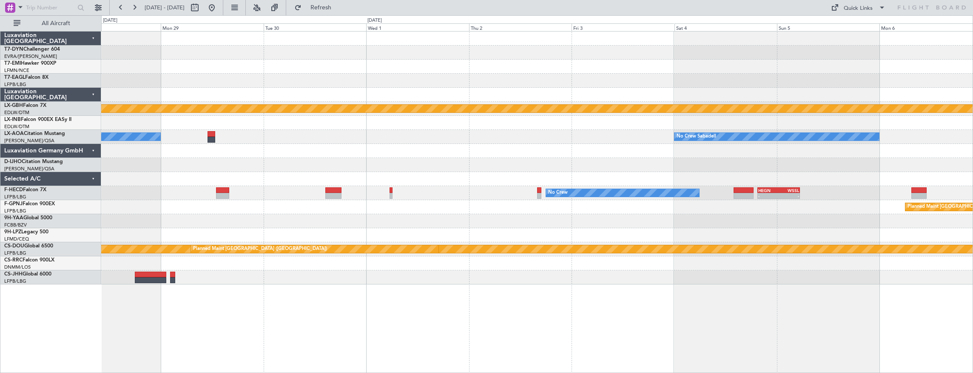
click at [731, 291] on div "Planned Maint Nurnberg No Crew Sabadell No Crew Nice (Côte d'Azur Airport) HEGN…" at bounding box center [537, 202] width 873 height 342
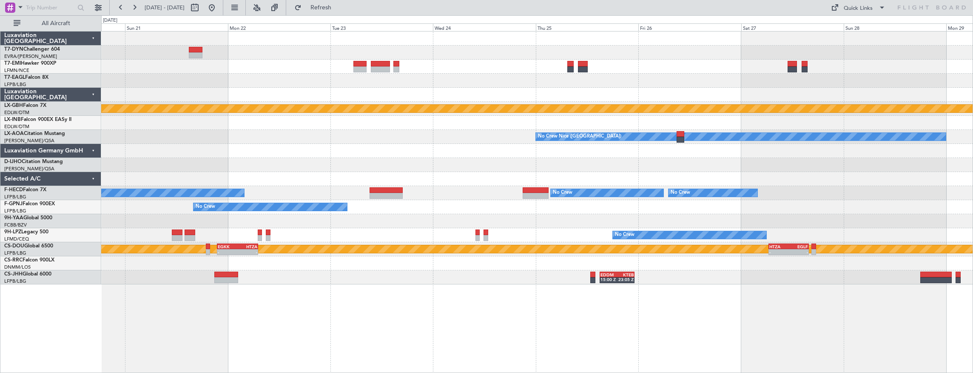
click at [688, 295] on div "Planned Maint Nurnberg No Crew Nice (Côte d'Azur Airport) No Crew No Crew No Cr…" at bounding box center [537, 202] width 873 height 342
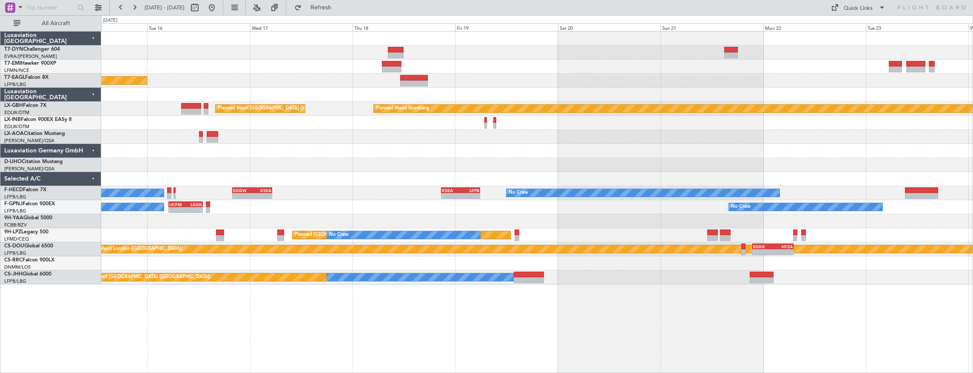
click at [732, 314] on div "Planned Maint Zurich Planned Maint New York (Teterboro) Planned Maint Nurnberg …" at bounding box center [537, 202] width 873 height 342
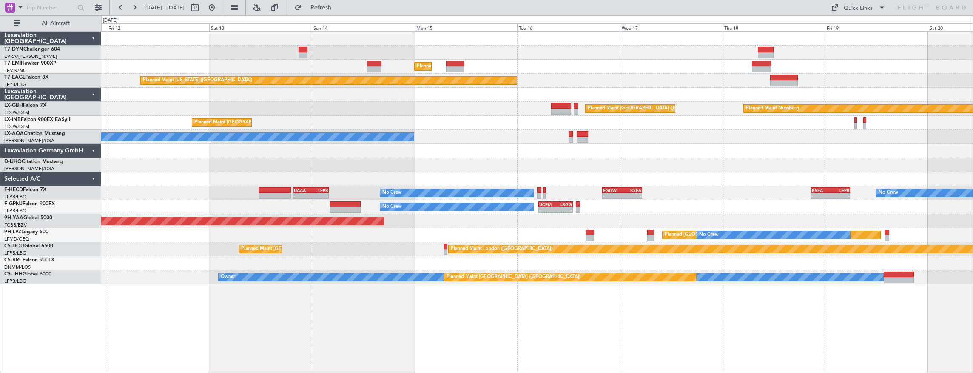
click at [699, 327] on div "Planned Maint Zurich Planned Maint New York (Teterboro) Planned Maint Nurnberg …" at bounding box center [537, 202] width 873 height 342
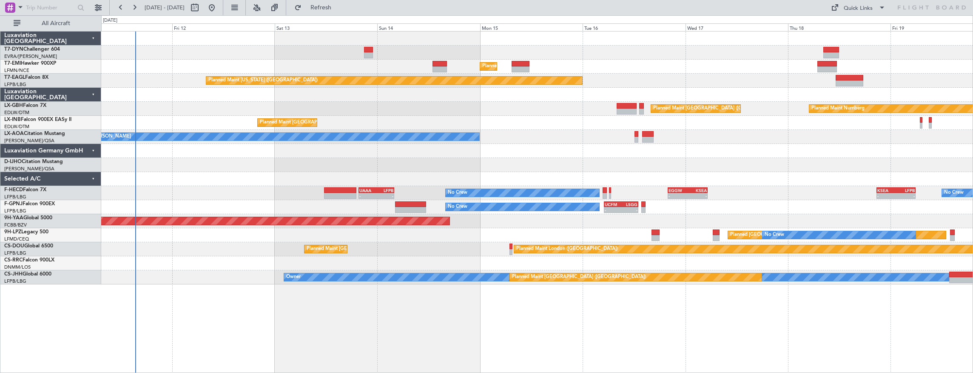
click at [740, 336] on div "Planned Maint Zurich Planned Maint New York (Teterboro) Planned Maint Nurnberg …" at bounding box center [537, 202] width 873 height 342
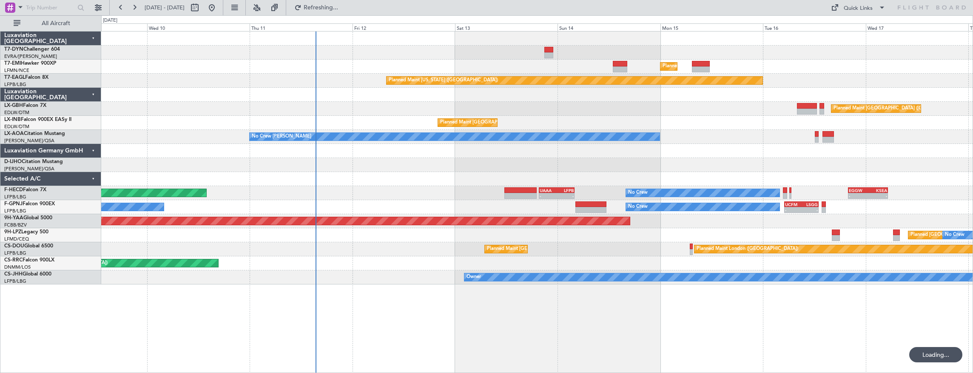
click at [424, 319] on div "Planned Maint Zurich Planned Maint New York (Teterboro) Planned Maint Paris (Le…" at bounding box center [537, 202] width 873 height 342
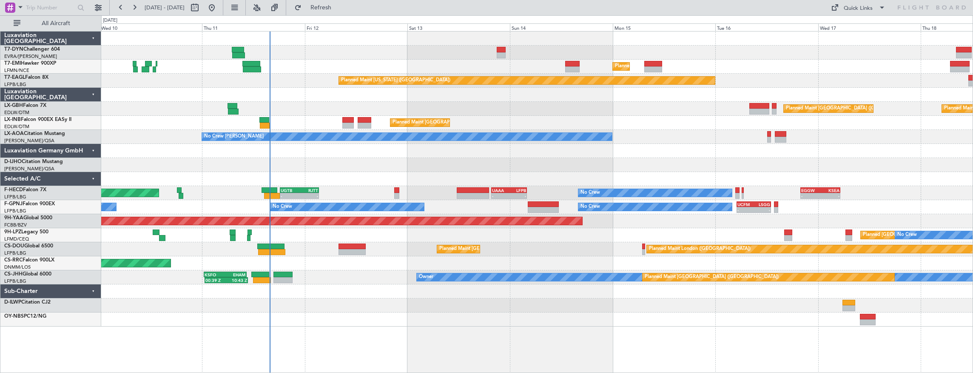
click at [353, 182] on div "Planned Maint Zurich Planned Maint Zurich Planned Maint New York (Teterboro) Pl…" at bounding box center [537, 178] width 872 height 295
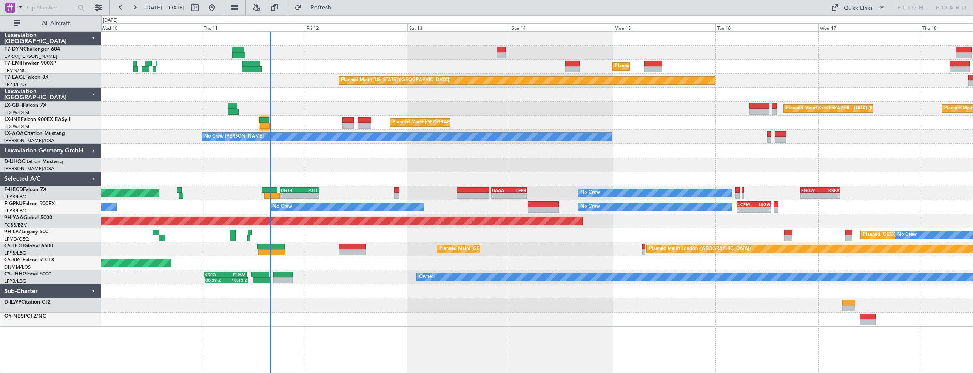
click at [339, 161] on div at bounding box center [537, 165] width 872 height 14
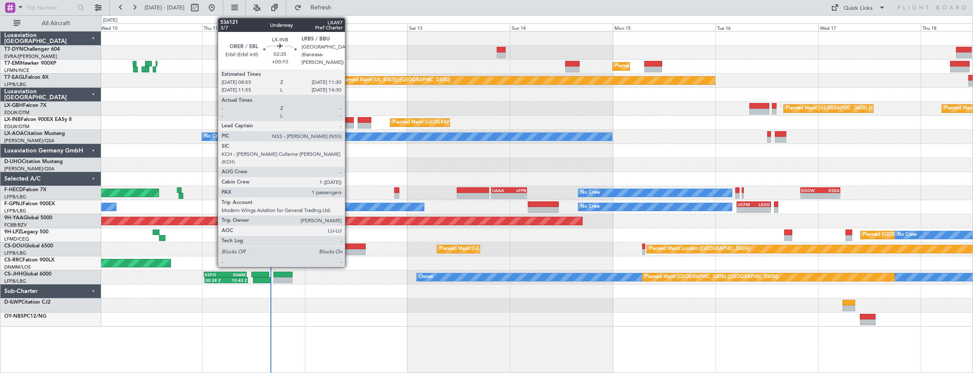
click at [349, 120] on div at bounding box center [347, 120] width 11 height 6
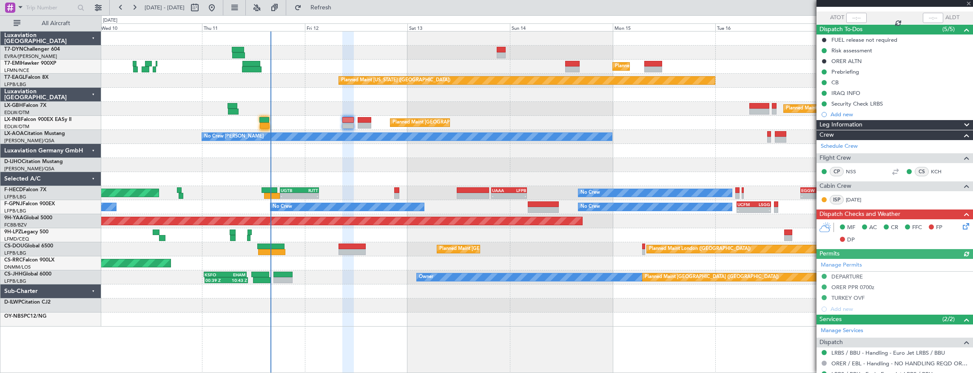
scroll to position [142, 0]
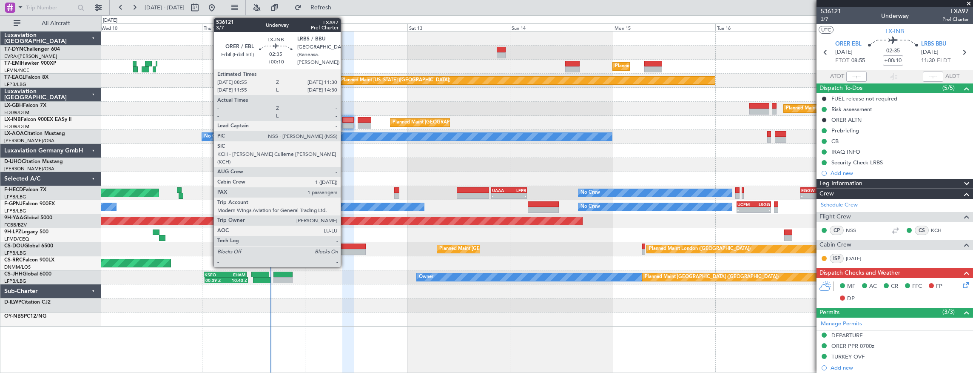
scroll to position [142, 0]
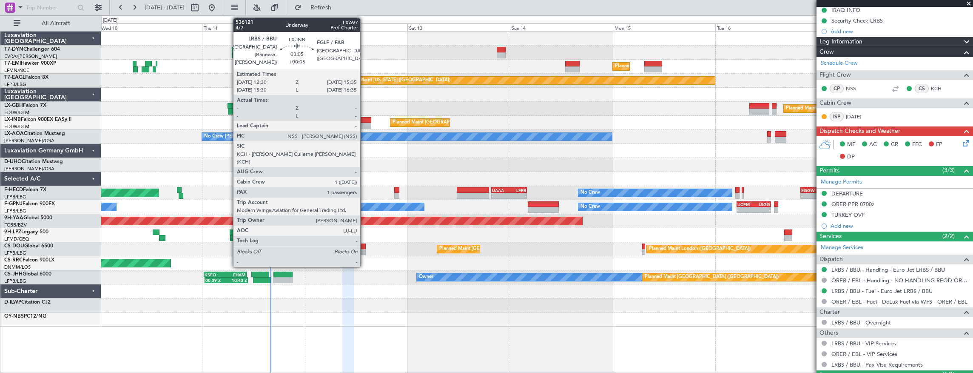
click at [365, 122] on div at bounding box center [365, 120] width 14 height 6
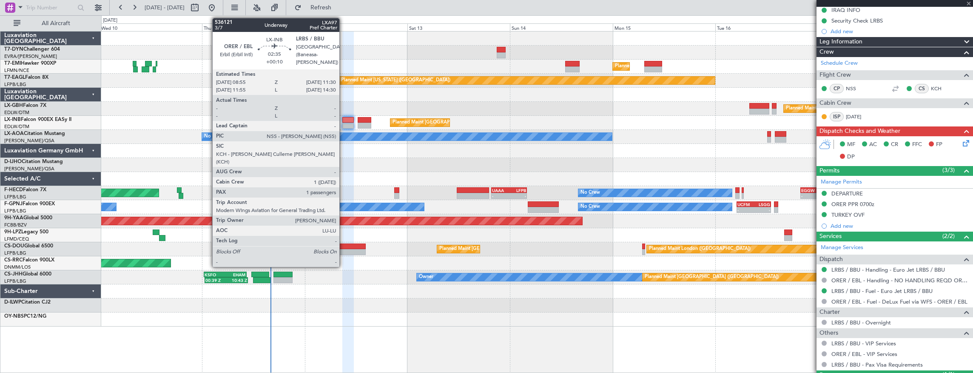
scroll to position [0, 0]
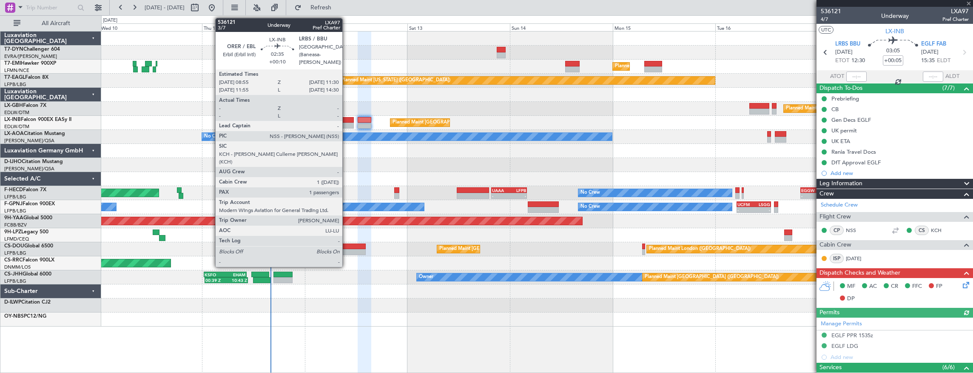
click at [347, 123] on div at bounding box center [347, 126] width 11 height 6
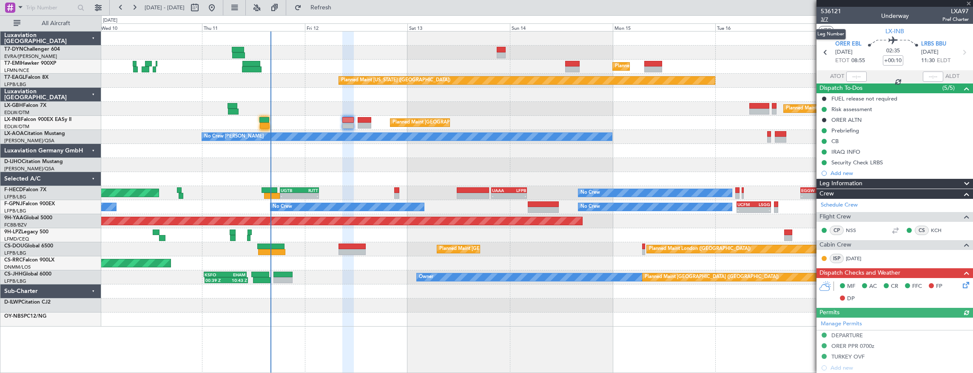
click at [824, 19] on span "3/7" at bounding box center [831, 19] width 20 height 7
click at [826, 12] on span "536121" at bounding box center [831, 11] width 20 height 9
click at [830, 10] on span "536121" at bounding box center [831, 11] width 20 height 9
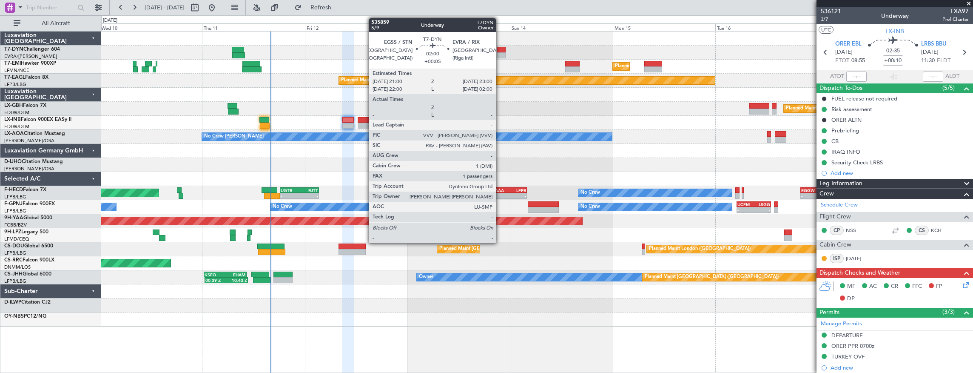
click at [500, 47] on div at bounding box center [501, 50] width 9 height 6
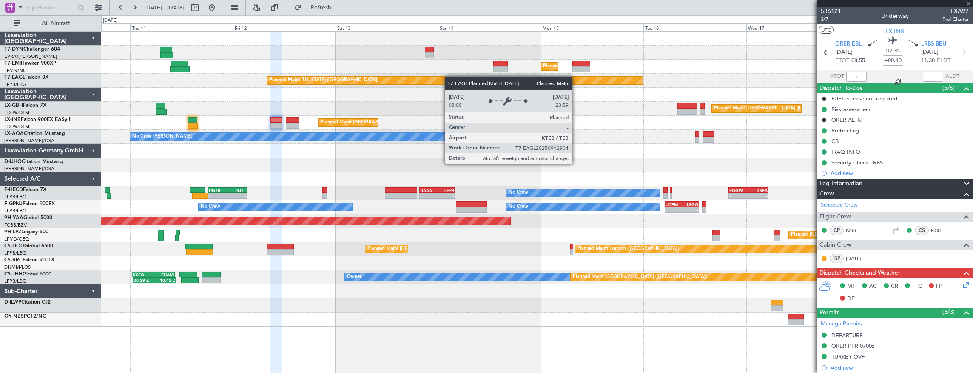
click at [445, 77] on div "Planned Maint [GEOGRAPHIC_DATA] Planned Maint [GEOGRAPHIC_DATA] Planned Maint […" at bounding box center [537, 178] width 872 height 295
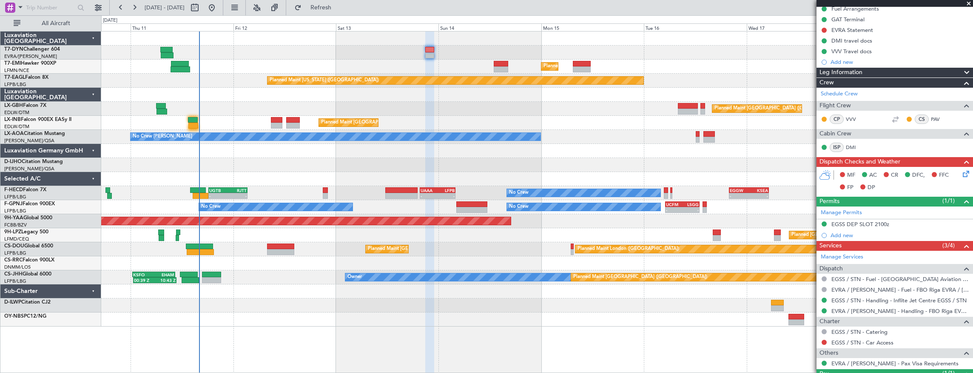
scroll to position [158, 0]
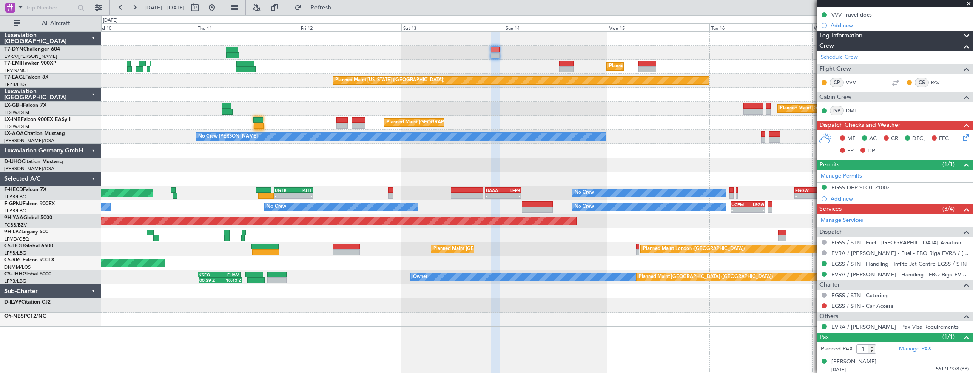
click at [294, 106] on div "Planned Maint Nurnberg Planned Maint [GEOGRAPHIC_DATA] ([GEOGRAPHIC_DATA])" at bounding box center [537, 109] width 872 height 14
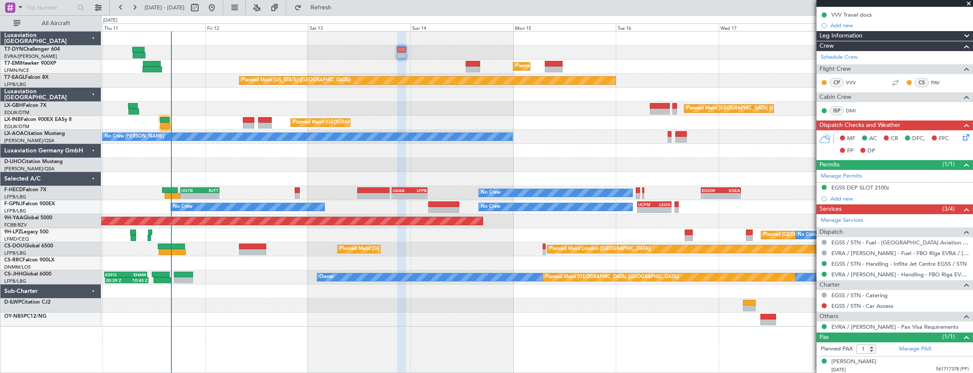
click at [216, 127] on div "Planned Maint [GEOGRAPHIC_DATA] Planned Maint [GEOGRAPHIC_DATA] Planned Maint […" at bounding box center [537, 178] width 872 height 295
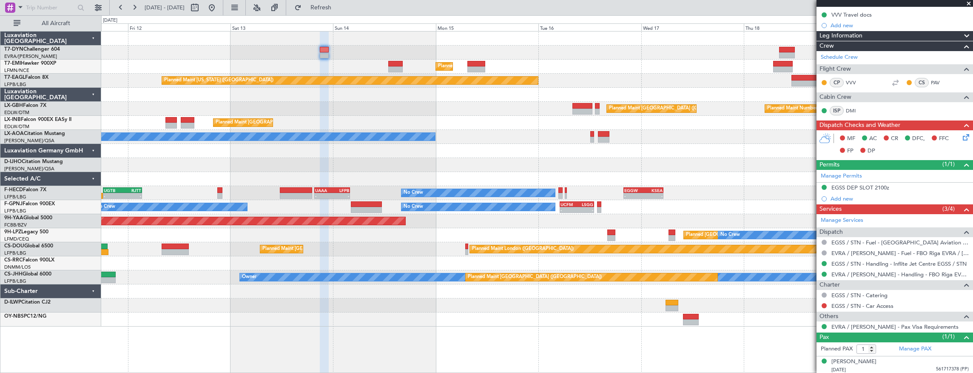
click at [195, 152] on div at bounding box center [537, 151] width 872 height 14
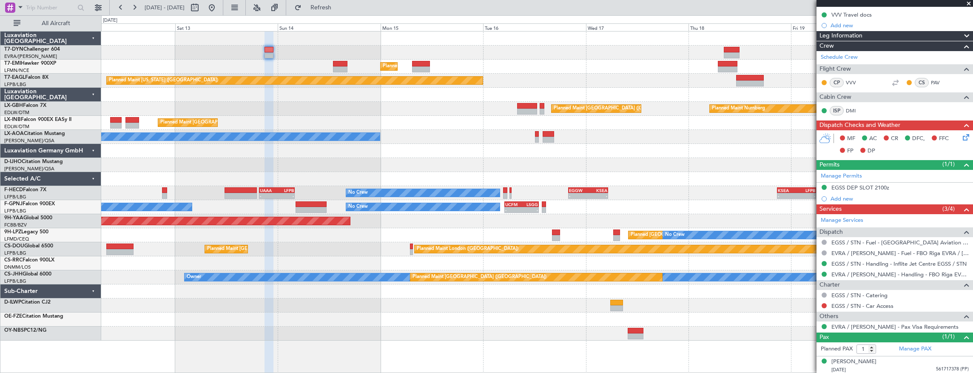
click at [462, 153] on div at bounding box center [537, 151] width 872 height 14
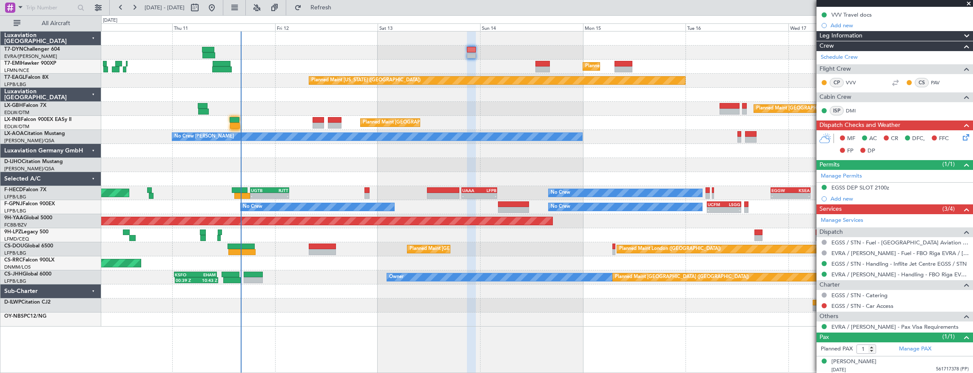
click at [301, 166] on div at bounding box center [537, 165] width 872 height 14
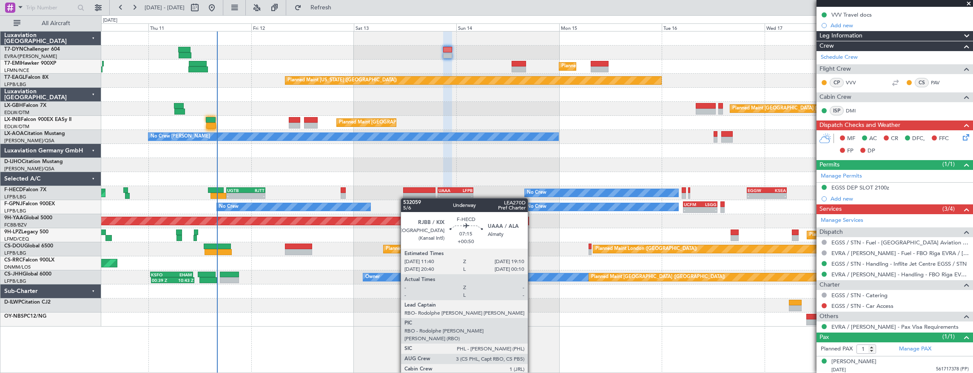
click at [408, 198] on div "Planned Maint [GEOGRAPHIC_DATA] Planned Maint [GEOGRAPHIC_DATA] Planned Maint […" at bounding box center [537, 178] width 872 height 295
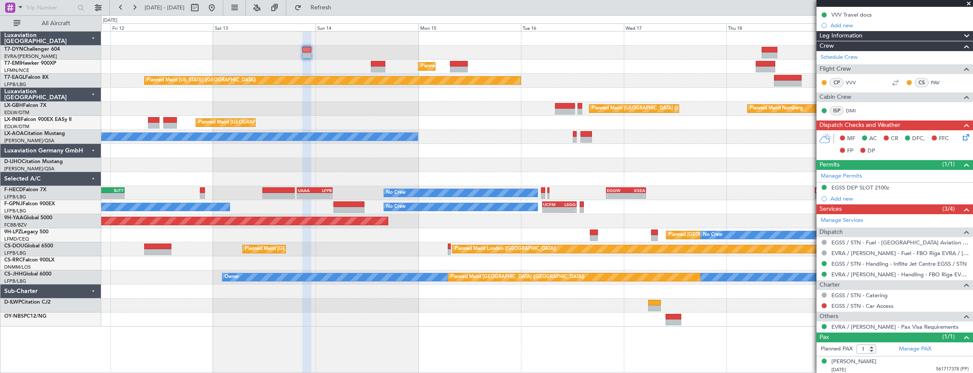
click at [367, 186] on div "No Crew - - EGGW 20:00 Z KSEA 05:15 Z UAAA 19:40 Z LFPB 04:00 Z - - UGTB 18:15 …" at bounding box center [537, 193] width 872 height 14
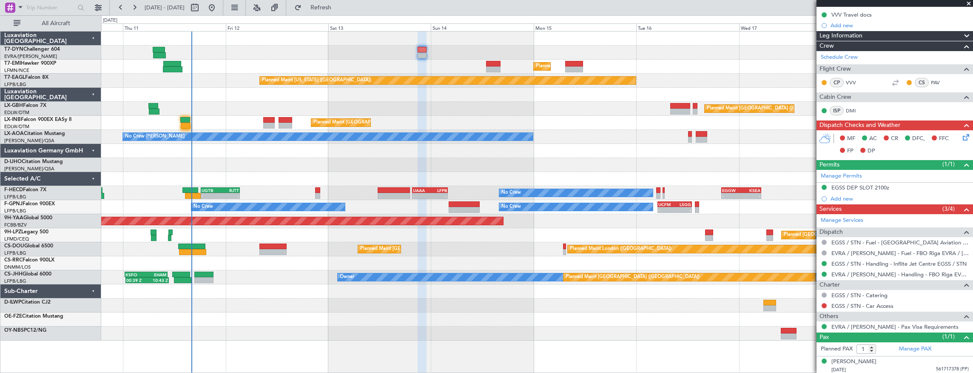
click at [265, 242] on div "Planned Maint London ([GEOGRAPHIC_DATA]) Planned Maint [GEOGRAPHIC_DATA] ([GEOG…" at bounding box center [537, 249] width 872 height 14
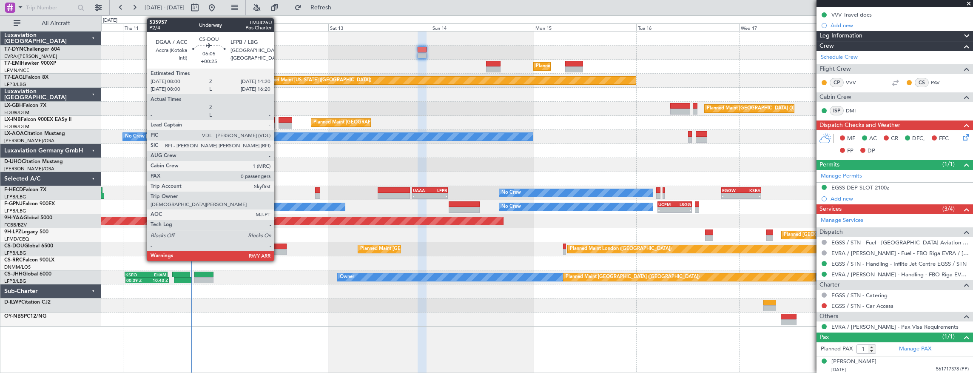
click at [278, 245] on div at bounding box center [273, 246] width 27 height 6
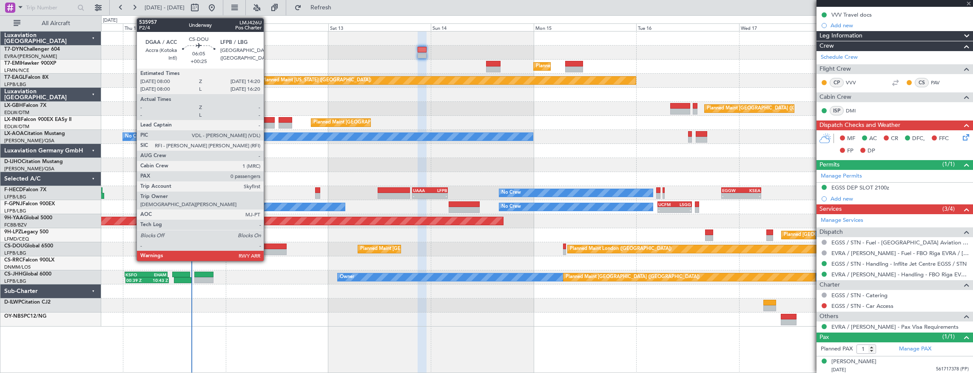
type input "+00:25"
type input "0"
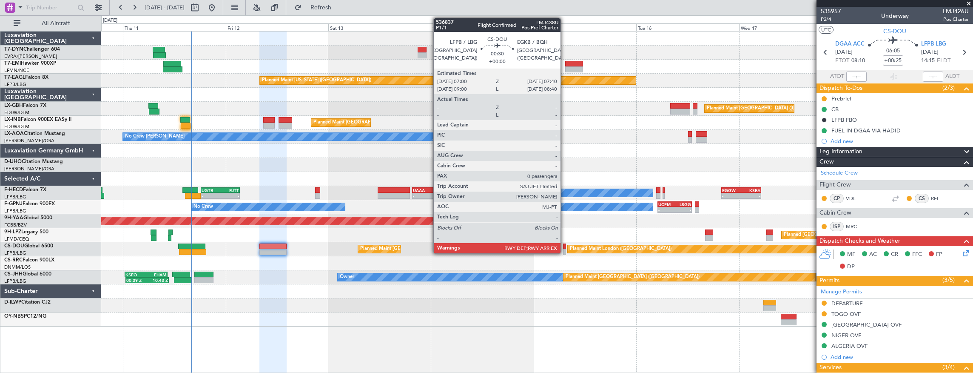
click at [565, 246] on div at bounding box center [564, 246] width 3 height 6
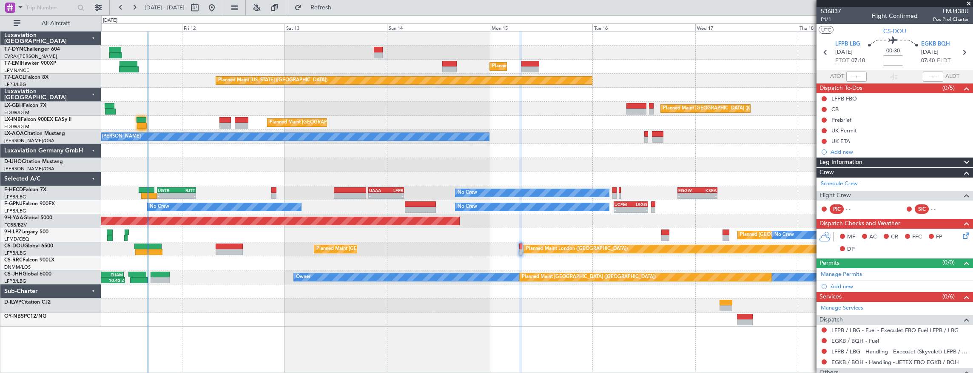
click at [247, 296] on div "Planned Maint [GEOGRAPHIC_DATA] Planned Maint [GEOGRAPHIC_DATA] Planned Maint […" at bounding box center [537, 178] width 872 height 295
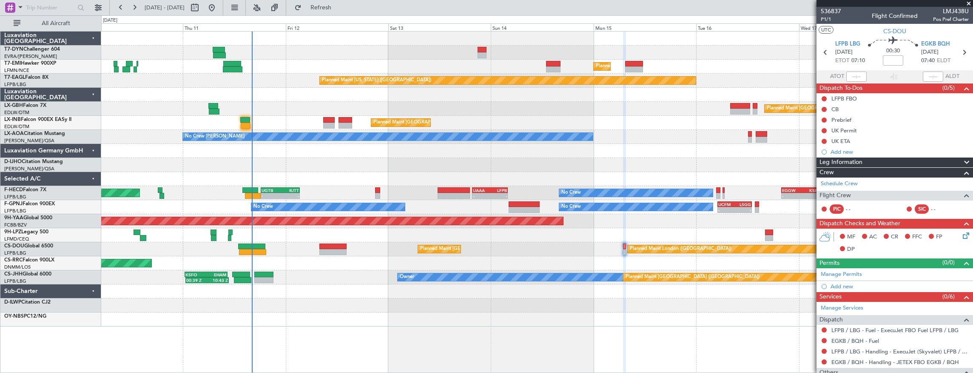
click at [468, 324] on div at bounding box center [537, 319] width 872 height 14
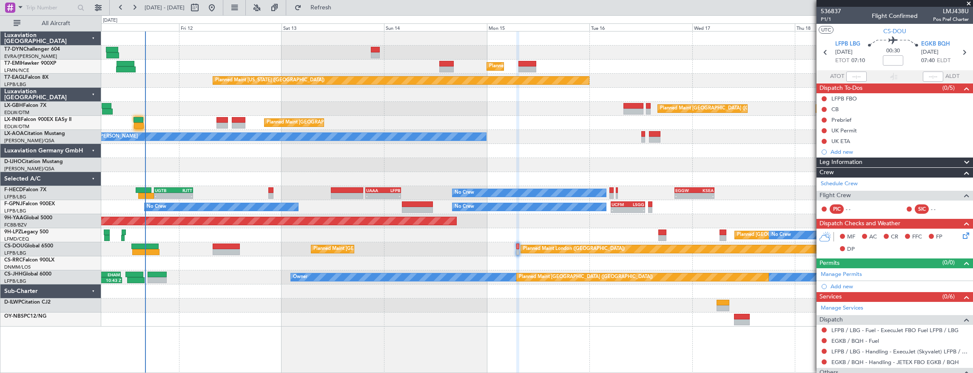
click at [289, 237] on div "Planned [GEOGRAPHIC_DATA] ([GEOGRAPHIC_DATA]) No Crew" at bounding box center [537, 235] width 872 height 14
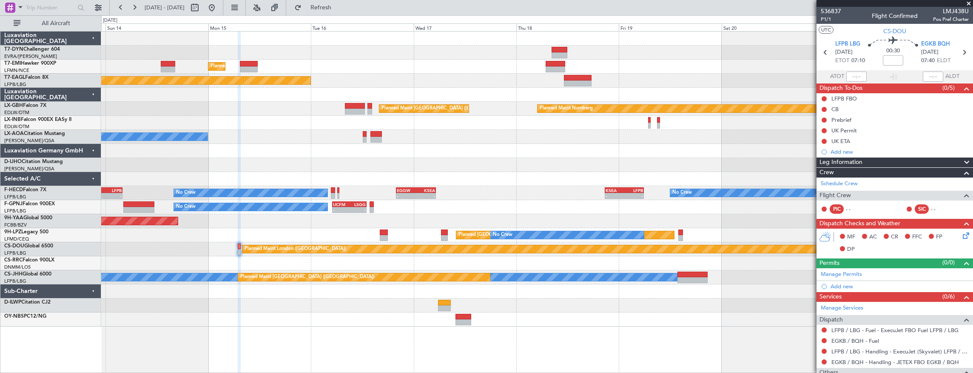
click at [353, 234] on div "Planned [GEOGRAPHIC_DATA] ([GEOGRAPHIC_DATA]) No Crew" at bounding box center [537, 235] width 872 height 14
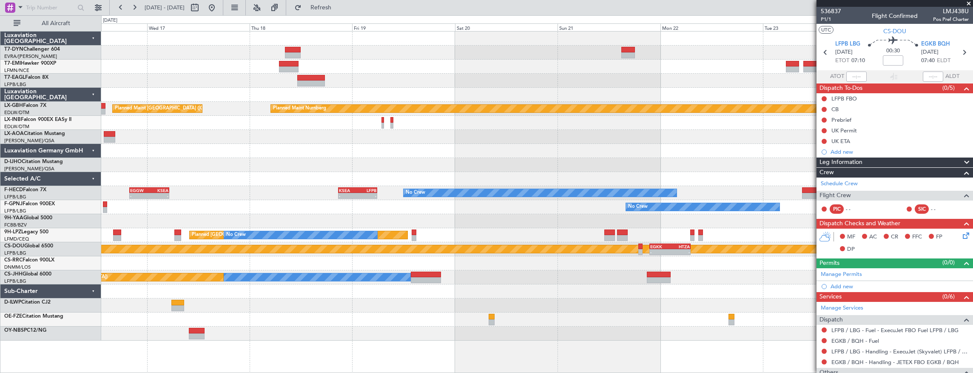
click at [455, 235] on div "Planned [GEOGRAPHIC_DATA] ([GEOGRAPHIC_DATA]) No Crew No Crew" at bounding box center [537, 235] width 872 height 14
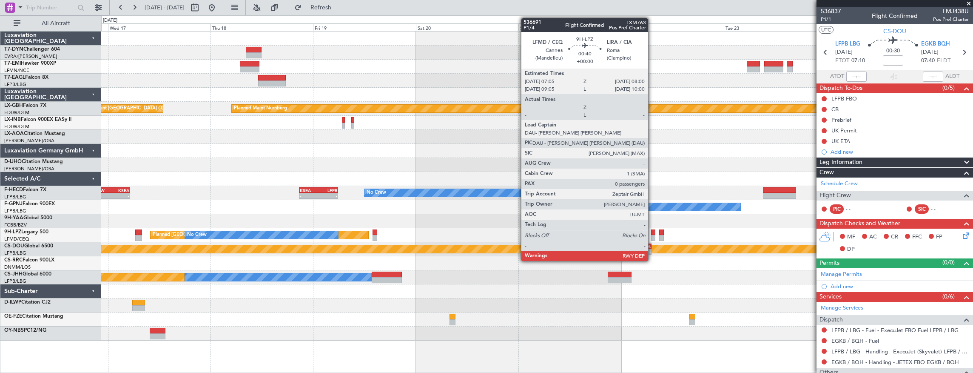
click at [653, 233] on div at bounding box center [653, 232] width 4 height 6
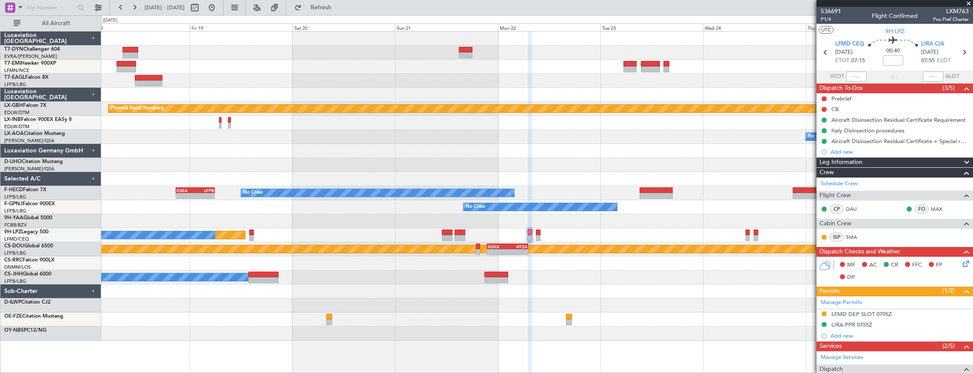
click at [703, 236] on div "Planned Maint Nurnberg Planned Maint [GEOGRAPHIC_DATA] ([GEOGRAPHIC_DATA]) No […" at bounding box center [537, 185] width 872 height 309
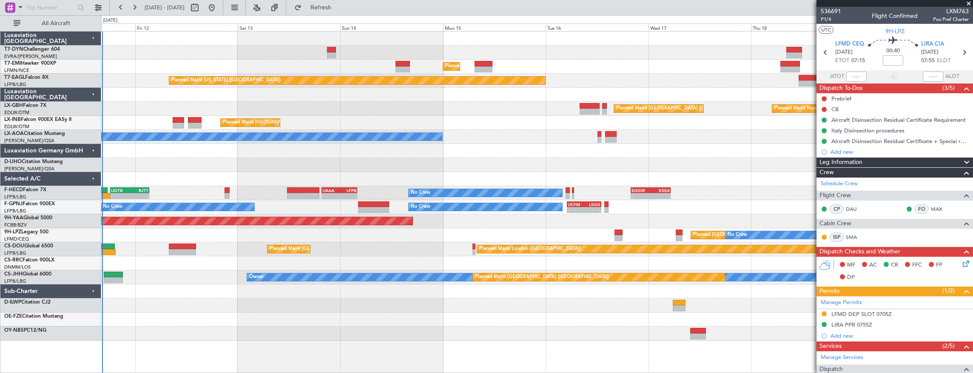
click at [634, 220] on div "AOG Maint Brazzaville (Maya-maya)" at bounding box center [537, 221] width 872 height 14
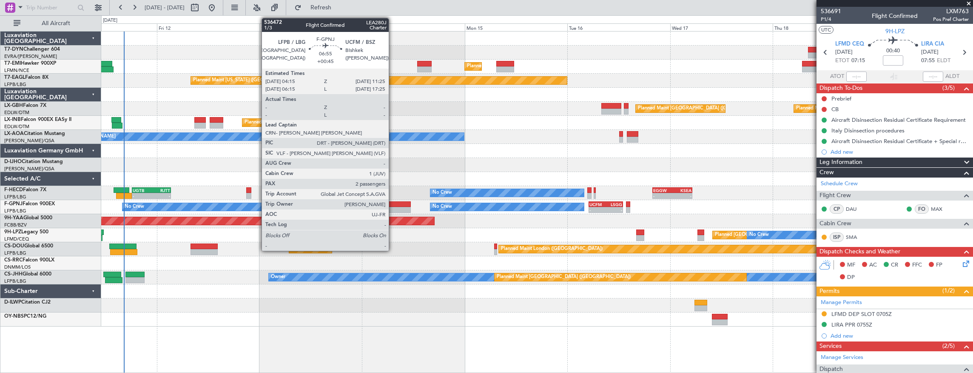
click at [393, 205] on div at bounding box center [395, 204] width 31 height 6
type input "+00:45"
type input "2"
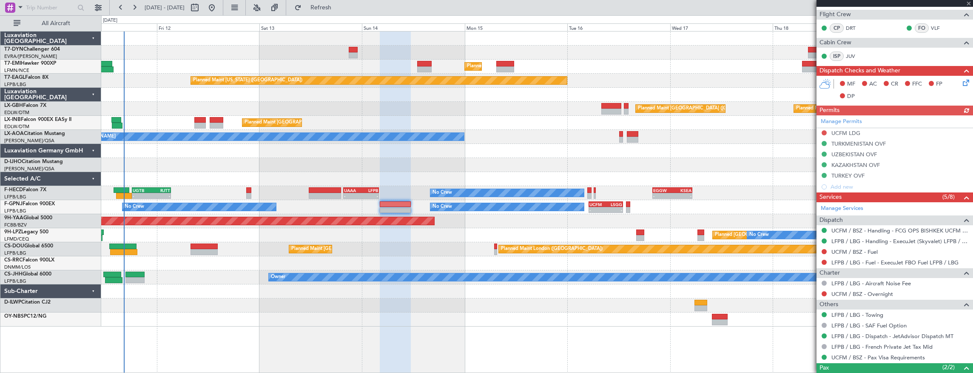
scroll to position [220, 0]
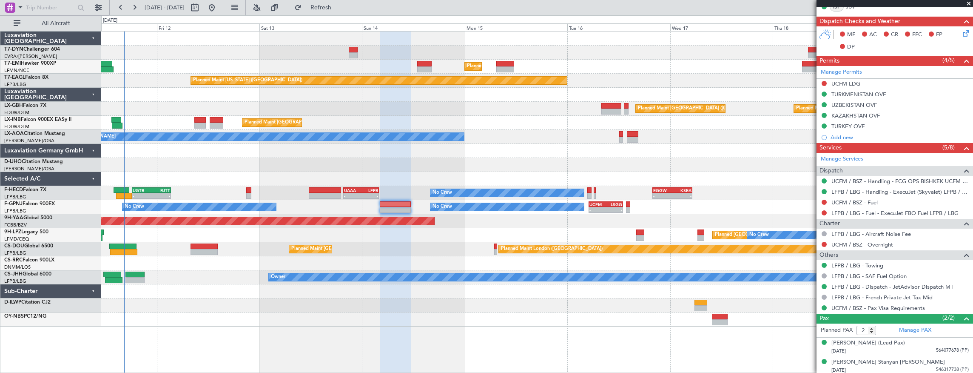
click at [875, 264] on link "LFPB / LBG - Towing" at bounding box center [858, 265] width 52 height 7
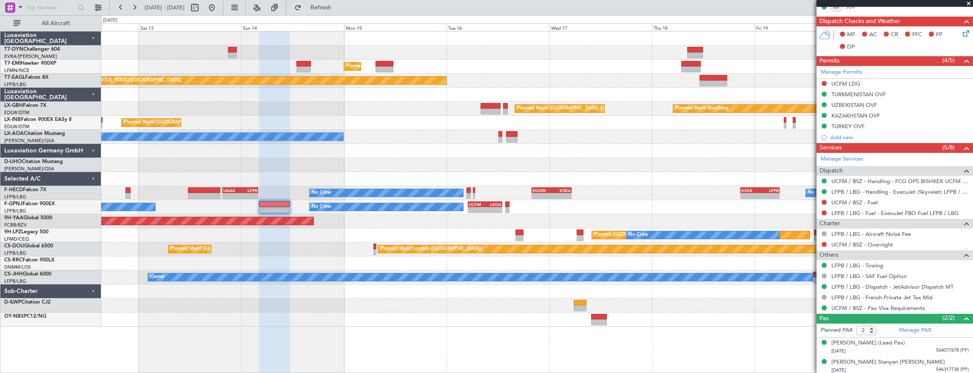
click at [390, 221] on div "AOG Maint Brazzaville (Maya-maya)" at bounding box center [537, 221] width 872 height 14
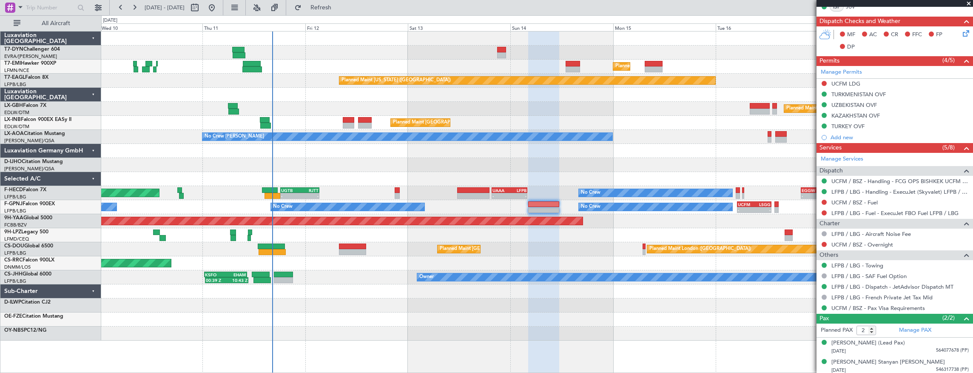
click at [438, 184] on div "Planned Maint [GEOGRAPHIC_DATA] Planned Maint [GEOGRAPHIC_DATA] Planned Maint […" at bounding box center [537, 185] width 872 height 309
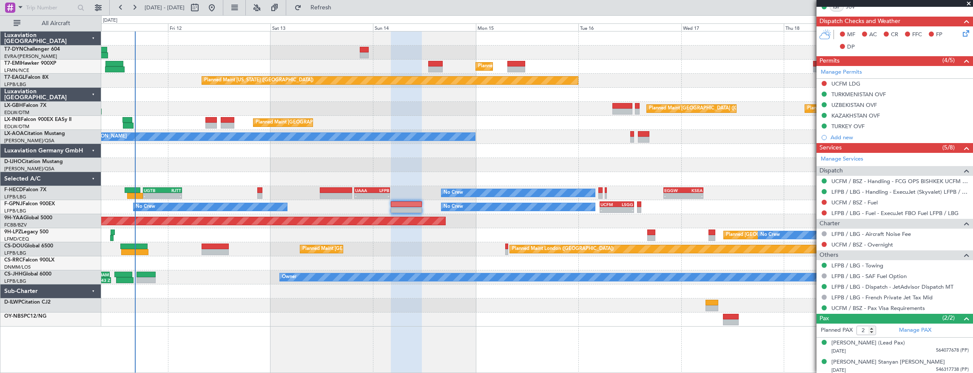
click at [491, 222] on div "Planned Maint [GEOGRAPHIC_DATA] Planned Maint [GEOGRAPHIC_DATA] Planned Maint […" at bounding box center [537, 178] width 872 height 295
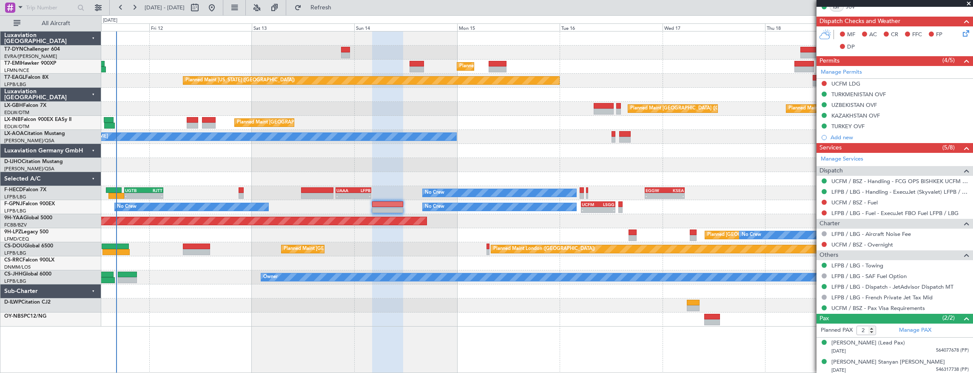
click at [588, 214] on div "AOG Maint Brazzaville (Maya-maya)" at bounding box center [537, 221] width 872 height 14
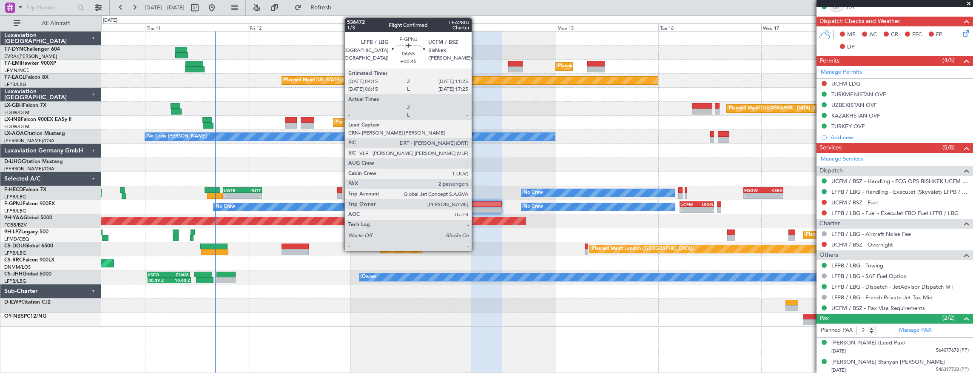
click at [476, 202] on div at bounding box center [486, 204] width 31 height 6
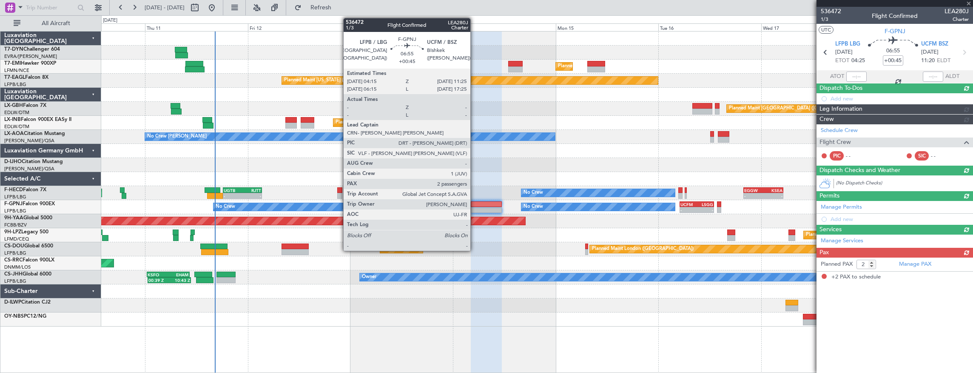
scroll to position [0, 0]
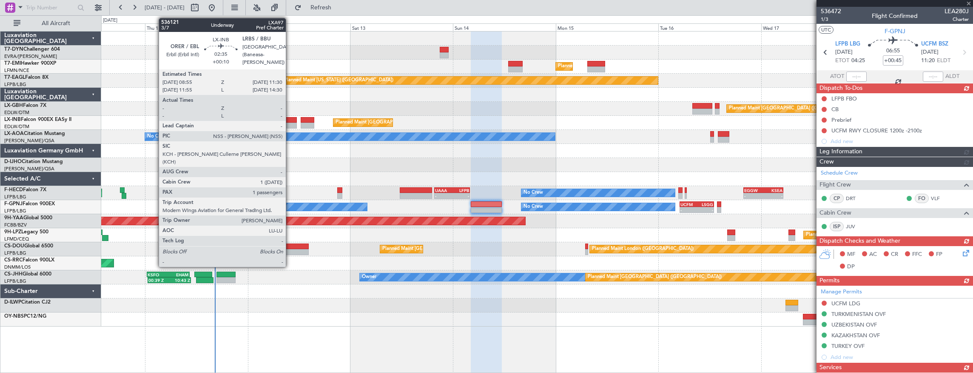
click at [290, 118] on div at bounding box center [290, 120] width 11 height 6
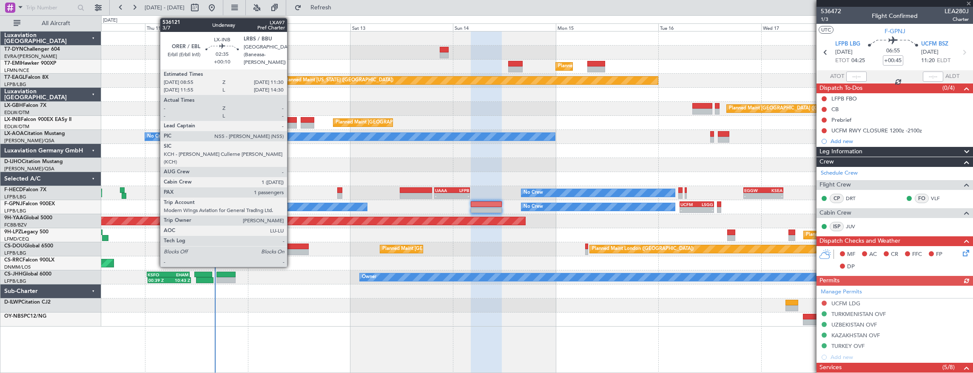
type input "+00:10"
type input "1"
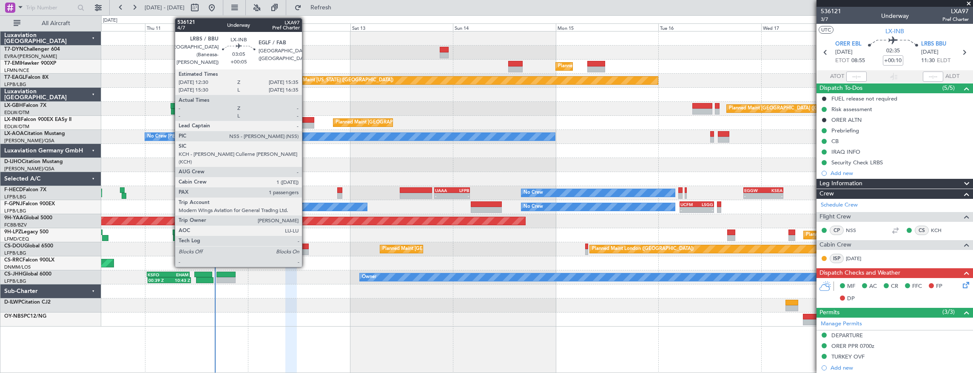
click at [306, 120] on div at bounding box center [308, 120] width 14 height 6
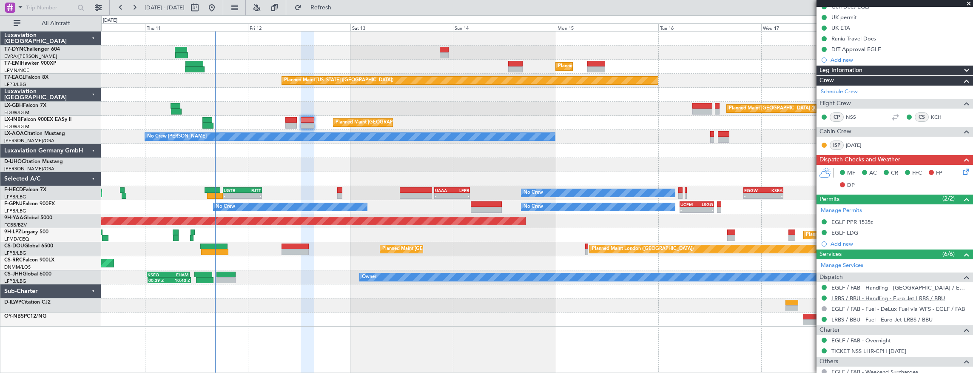
scroll to position [190, 0]
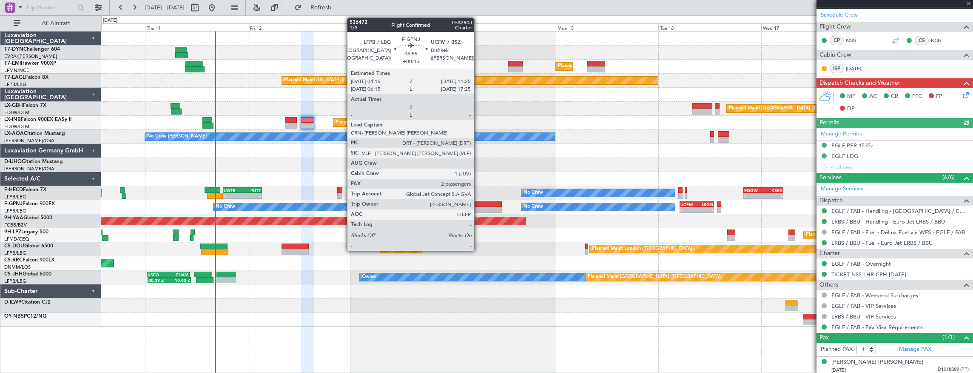
click at [479, 206] on div at bounding box center [486, 204] width 31 height 6
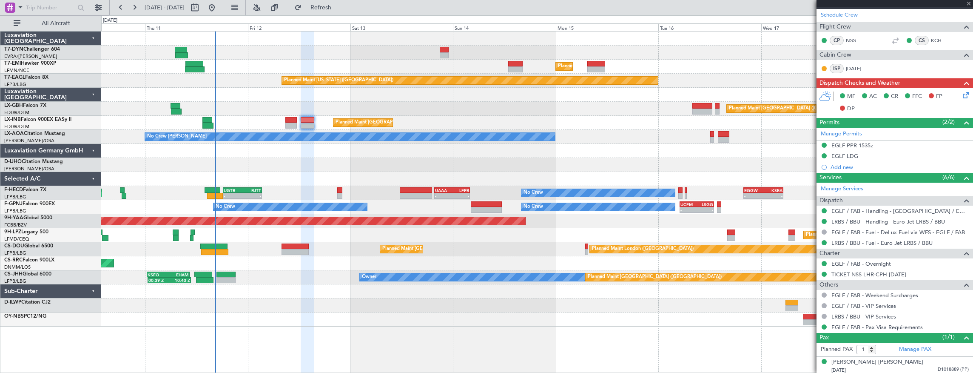
type input "+00:45"
type input "2"
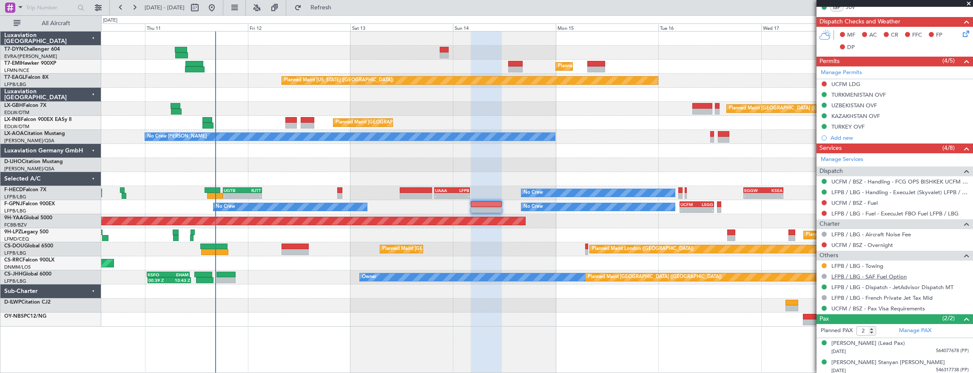
scroll to position [220, 0]
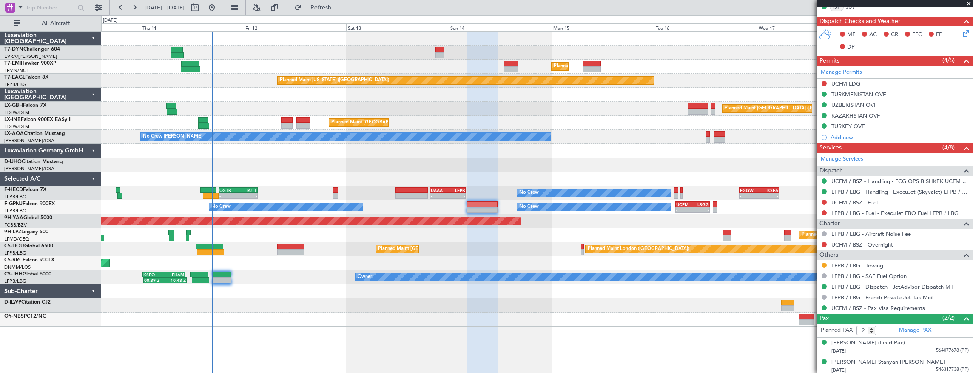
click at [168, 282] on div "Planned Maint [GEOGRAPHIC_DATA] Planned Maint [GEOGRAPHIC_DATA] Planned Maint […" at bounding box center [537, 178] width 872 height 295
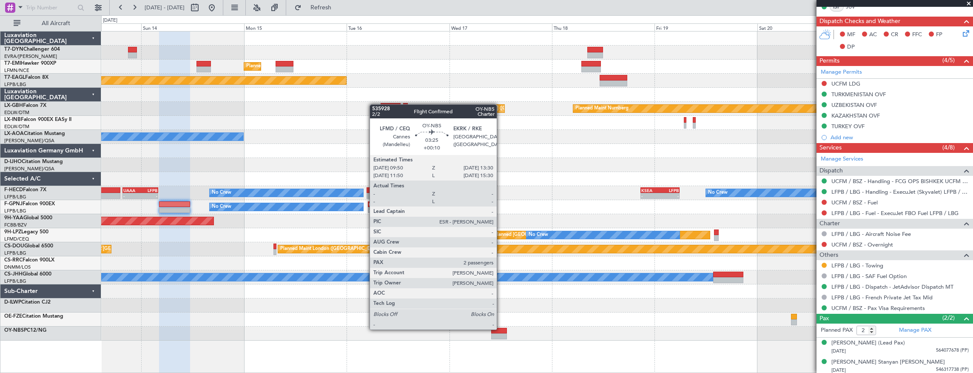
click at [501, 328] on div at bounding box center [499, 331] width 16 height 6
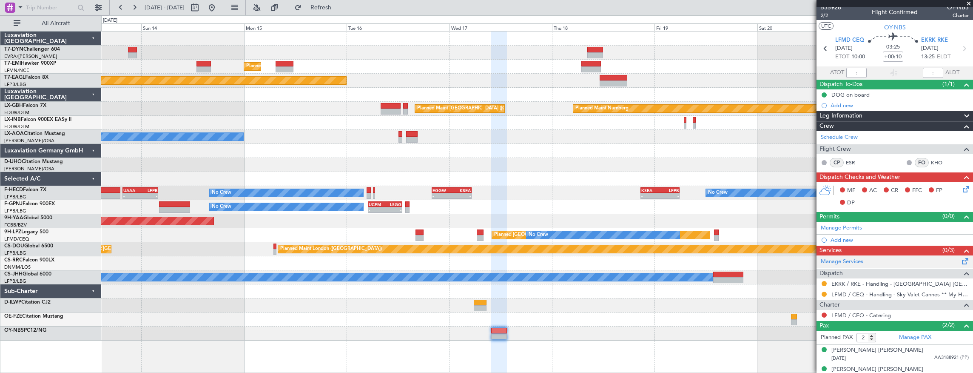
scroll to position [0, 0]
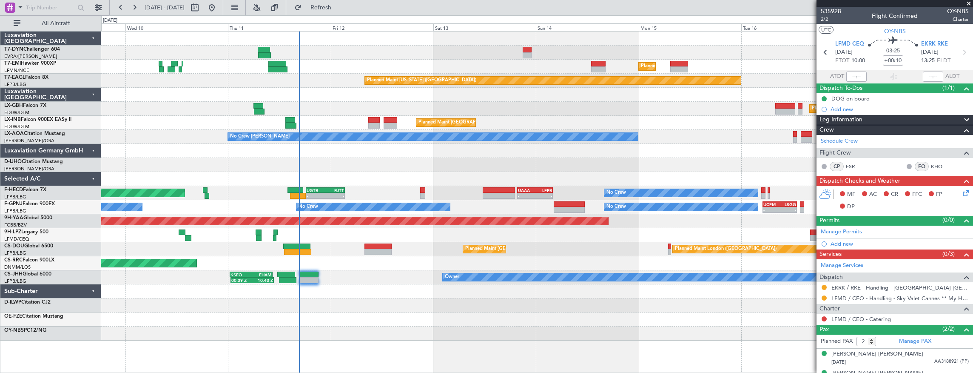
click at [710, 157] on div "Planned Maint [GEOGRAPHIC_DATA] Planned Maint [GEOGRAPHIC_DATA] Planned Maint […" at bounding box center [537, 185] width 872 height 309
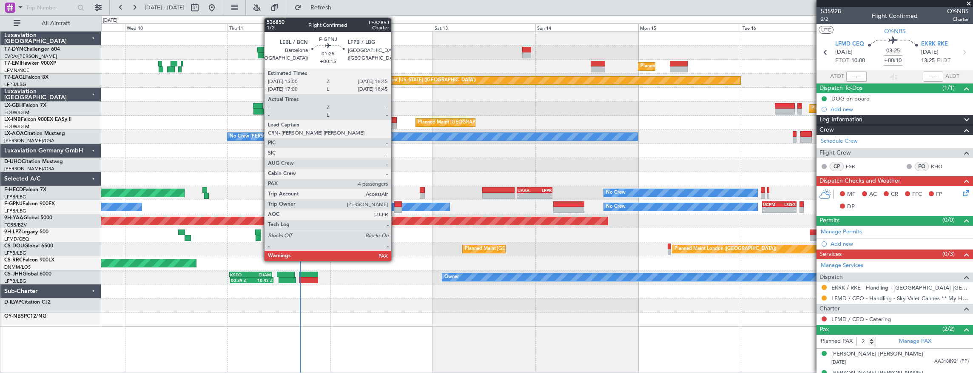
click at [396, 204] on div at bounding box center [398, 204] width 8 height 6
type input "+00:15"
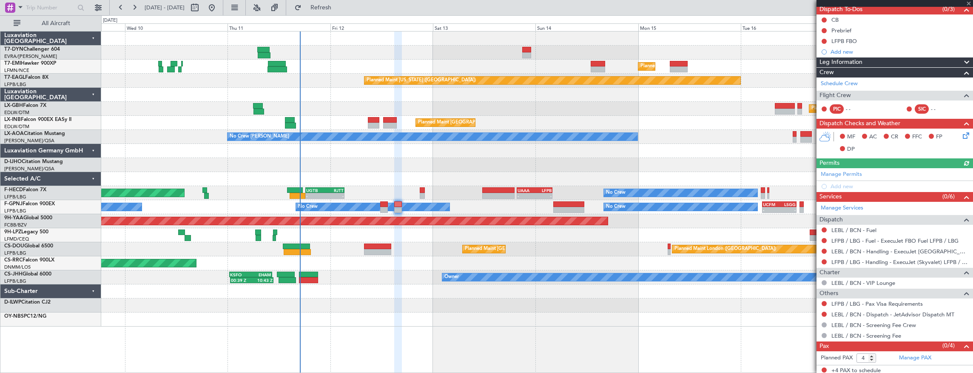
scroll to position [79, 0]
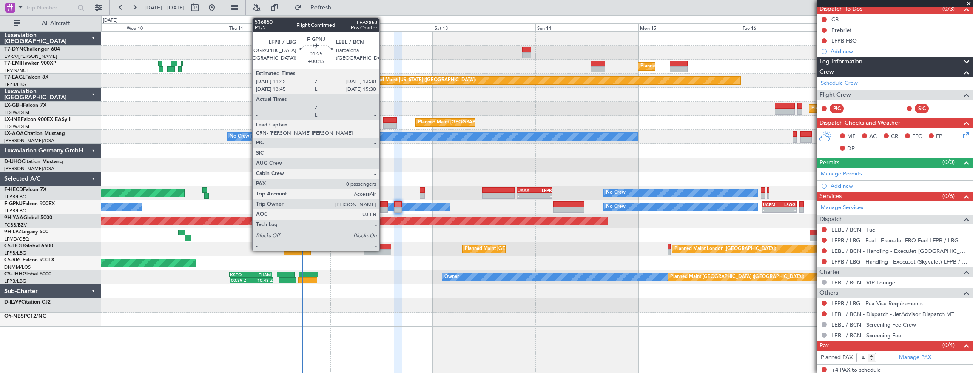
click at [384, 203] on div at bounding box center [384, 204] width 8 height 6
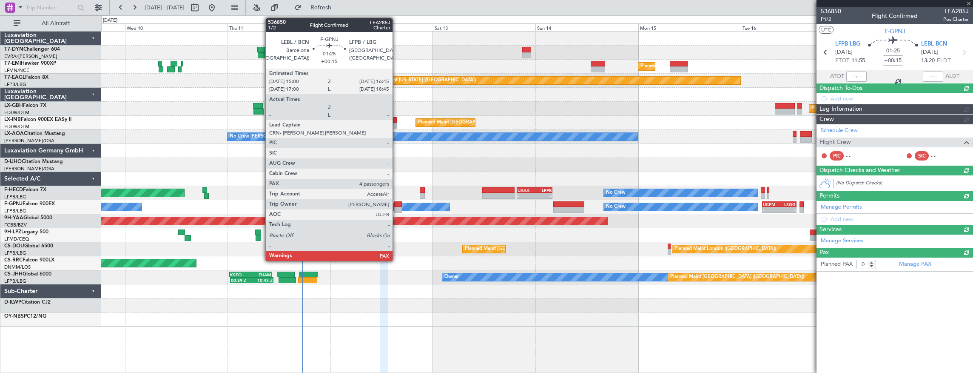
scroll to position [0, 0]
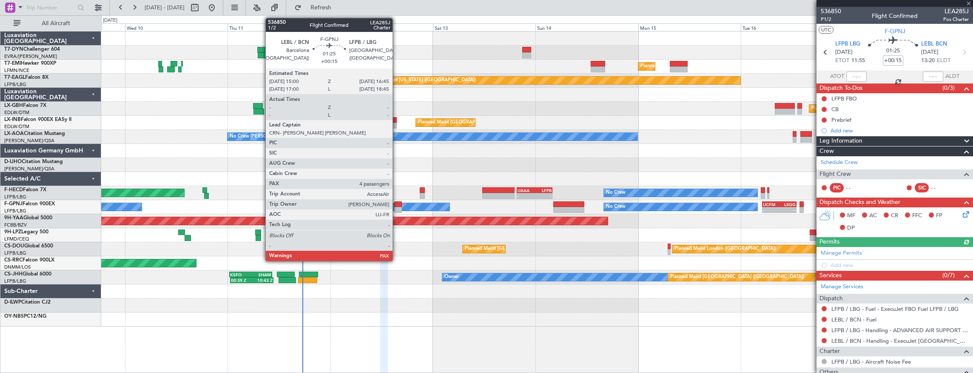
click at [397, 206] on div at bounding box center [398, 204] width 8 height 6
type input "4"
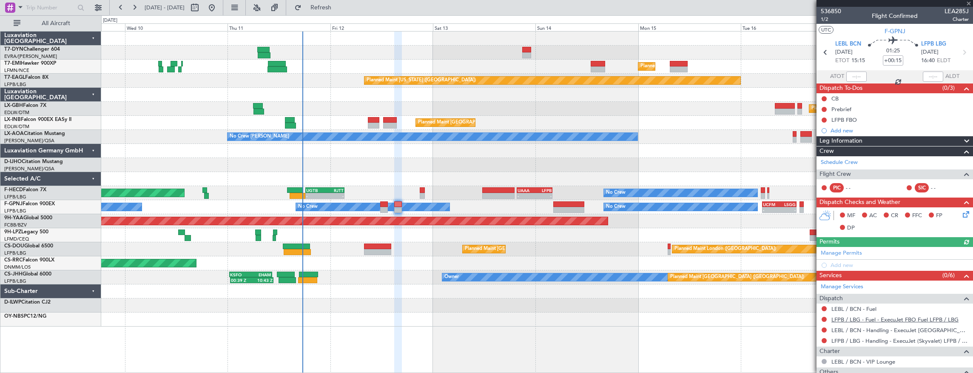
scroll to position [79, 0]
